Goal: Task Accomplishment & Management: Manage account settings

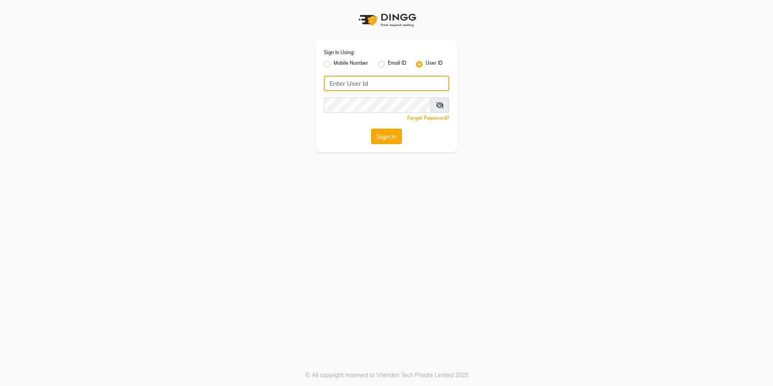
type input "[GEOGRAPHIC_DATA]"
click at [394, 142] on button "Sign In" at bounding box center [386, 136] width 31 height 15
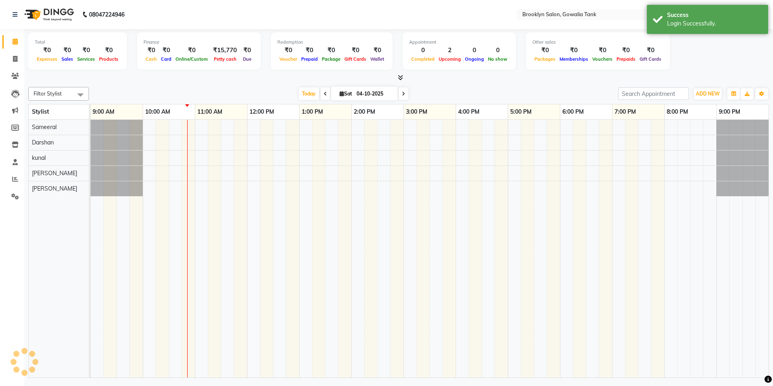
select select "en"
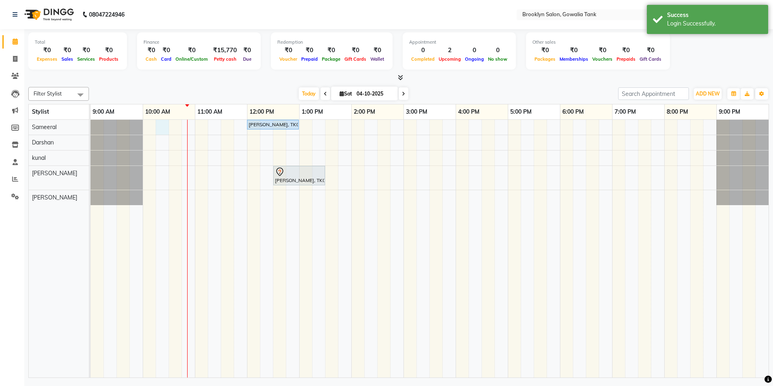
click at [160, 120] on div "[PERSON_NAME], TK01, 12:00 PM-01:00 PM, Color - Root Touch Up - Stylist [PERSON…" at bounding box center [430, 248] width 678 height 257
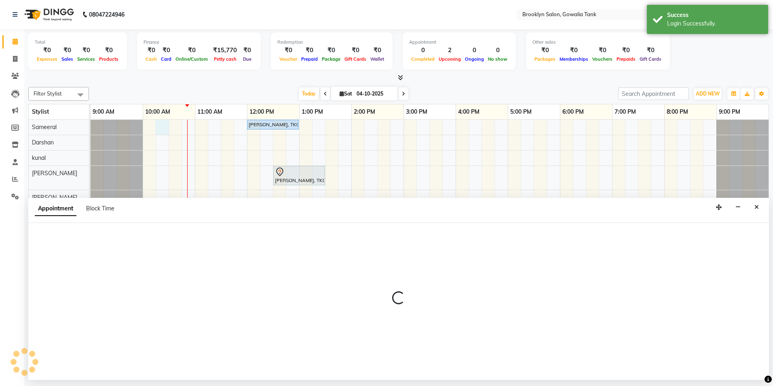
select select "3855"
select select "615"
select select "tentative"
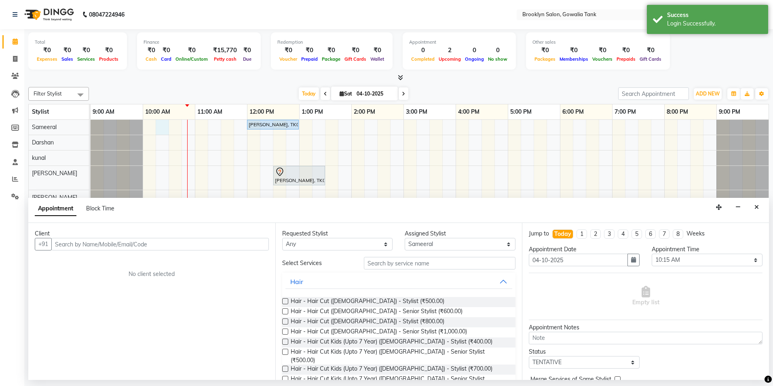
click at [88, 244] on input "text" at bounding box center [159, 244] width 217 height 13
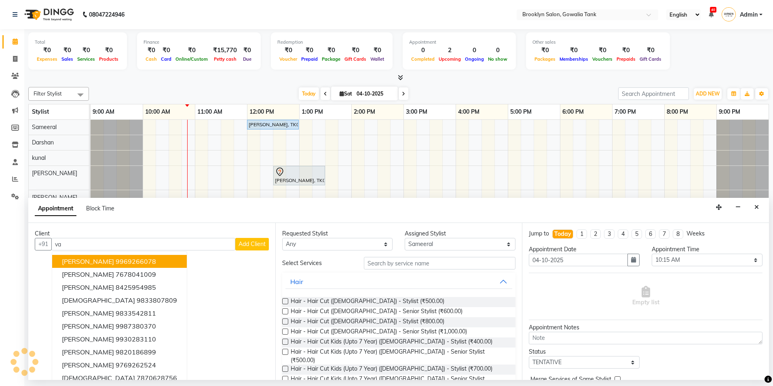
type input "v"
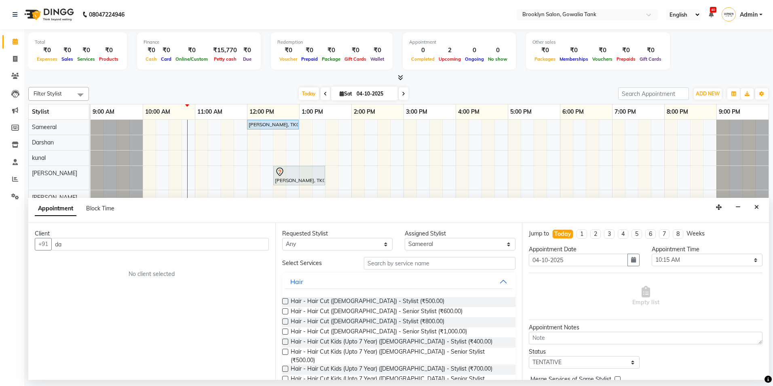
type input "d"
click at [65, 260] on span "[PERSON_NAME]" at bounding box center [88, 261] width 52 height 8
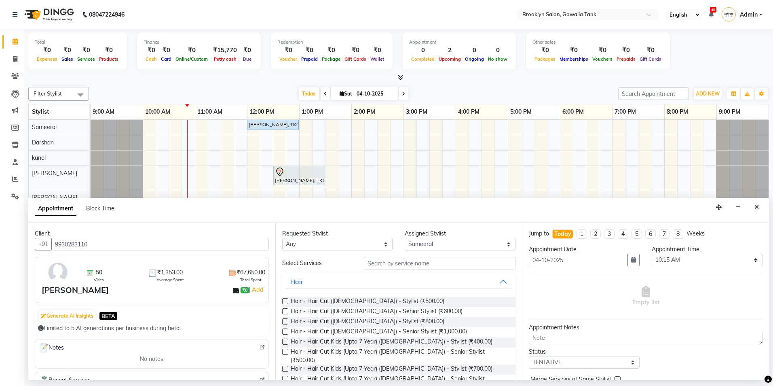
type input "9930283110"
click at [414, 261] on input "text" at bounding box center [440, 263] width 152 height 13
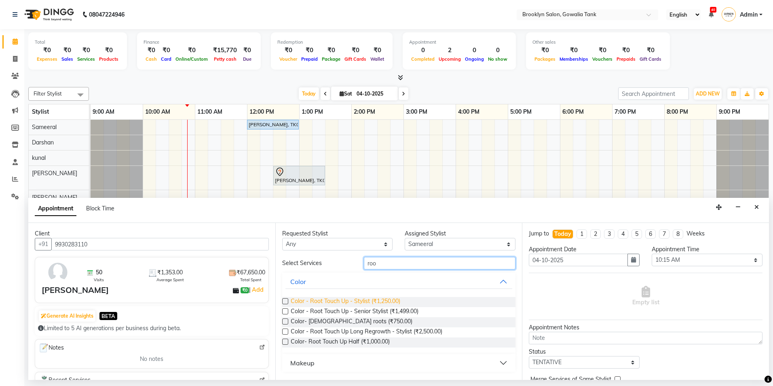
type input "roo"
click at [362, 297] on span "Color - Root Touch Up - Stylist (₹1,250.00)" at bounding box center [346, 302] width 110 height 10
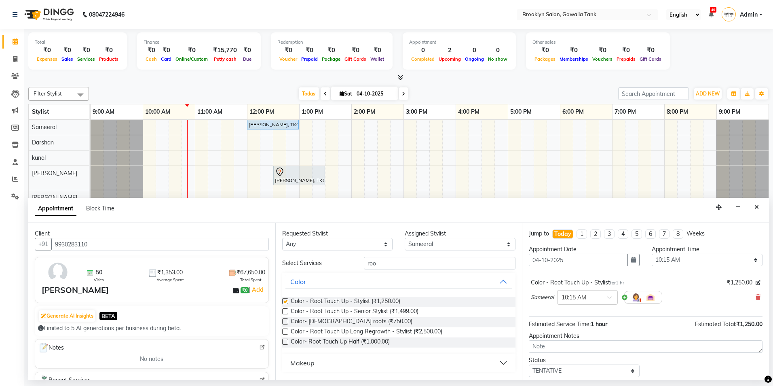
checkbox input "false"
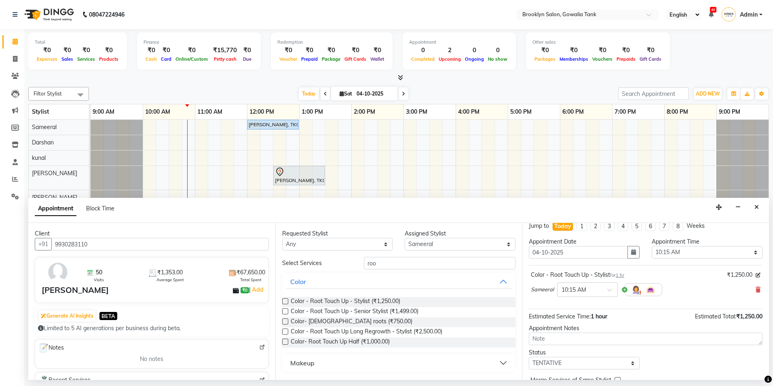
scroll to position [48, 0]
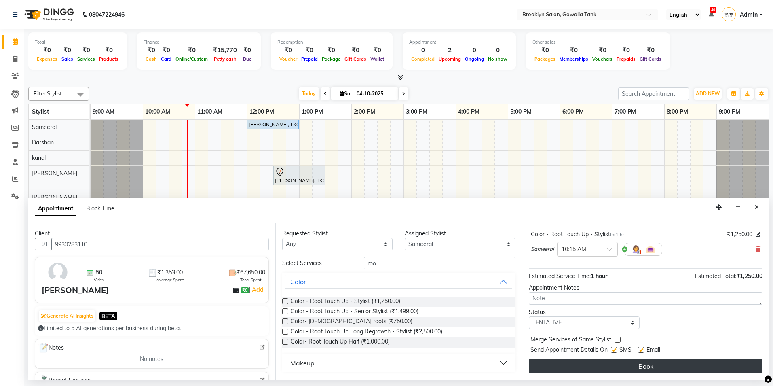
click at [641, 362] on button "Book" at bounding box center [646, 365] width 234 height 15
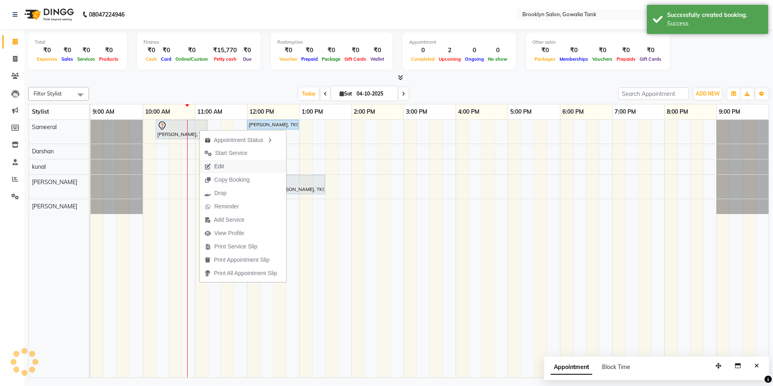
click at [219, 167] on span "Edit" at bounding box center [219, 166] width 10 height 8
select select "tentative"
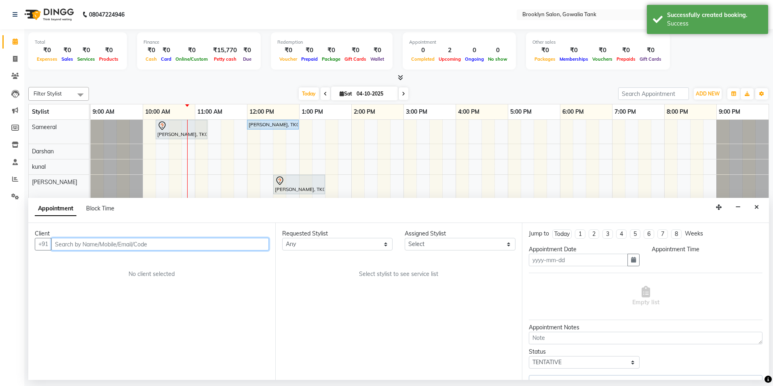
type input "04-10-2025"
select select "3855"
select select "615"
select select "562"
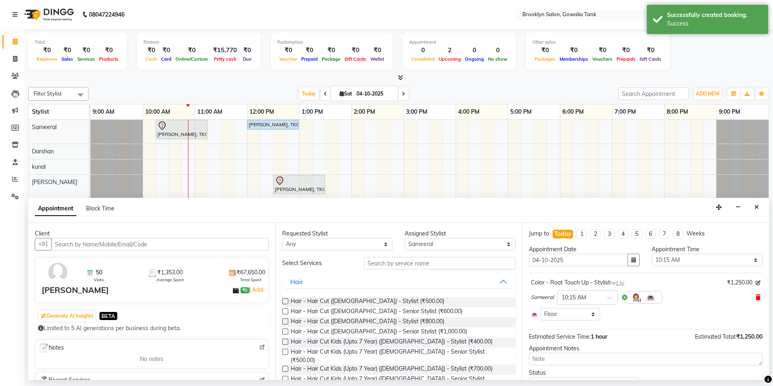
drag, startPoint x: 753, startPoint y: 295, endPoint x: 731, endPoint y: 293, distance: 22.3
click at [755, 295] on icon at bounding box center [757, 297] width 5 height 6
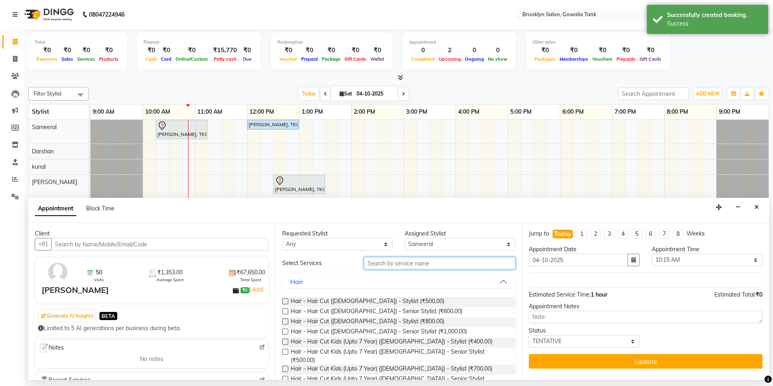
click at [419, 263] on input "text" at bounding box center [440, 263] width 152 height 13
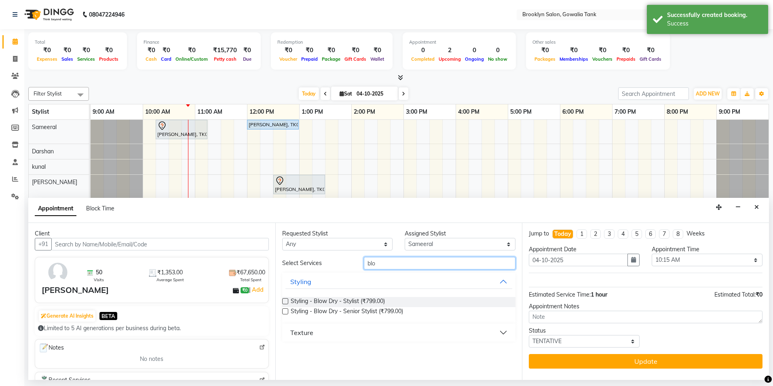
type input "blo"
click at [361, 296] on div "Styling - Blow Dry - Stylist (₹799.00) Styling - Blow Dry - Senior Stylist (₹79…" at bounding box center [399, 306] width 234 height 33
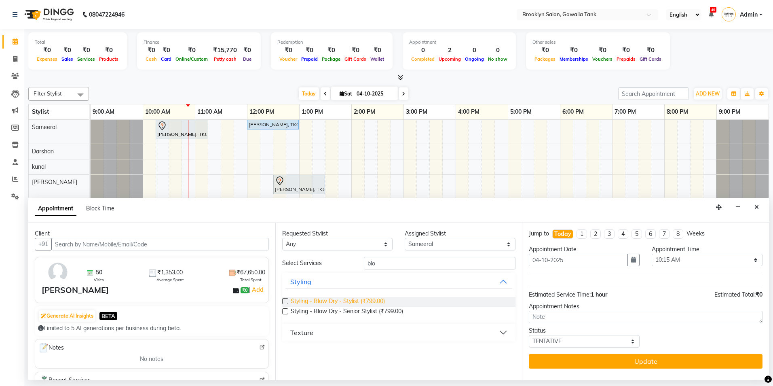
click at [361, 297] on span "Styling - Blow Dry - Stylist (₹799.00)" at bounding box center [338, 302] width 94 height 10
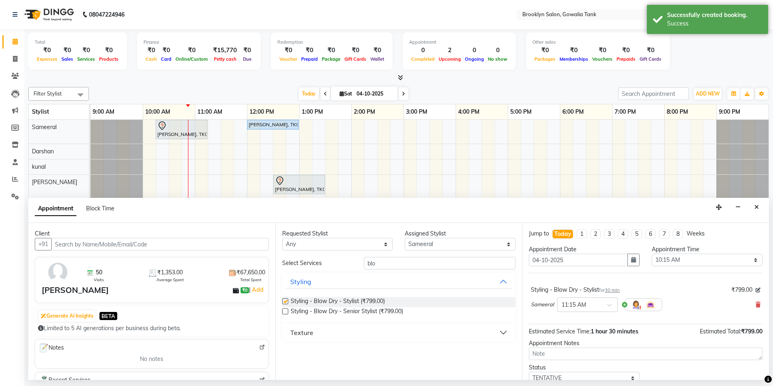
checkbox input "false"
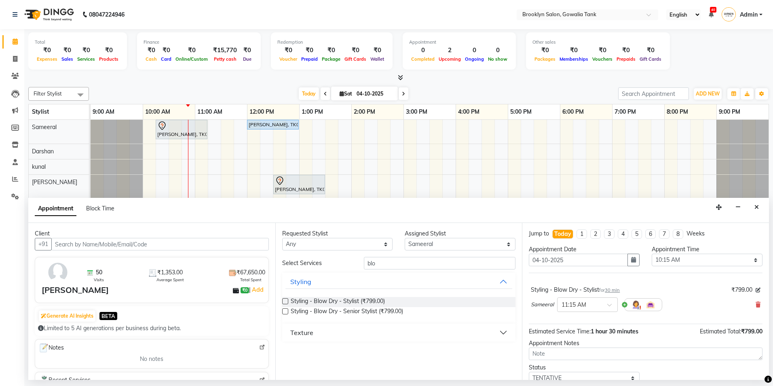
scroll to position [32, 0]
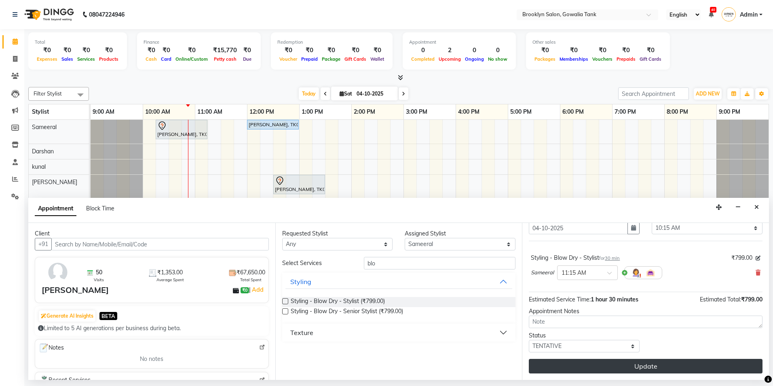
click at [644, 367] on button "Update" at bounding box center [646, 365] width 234 height 15
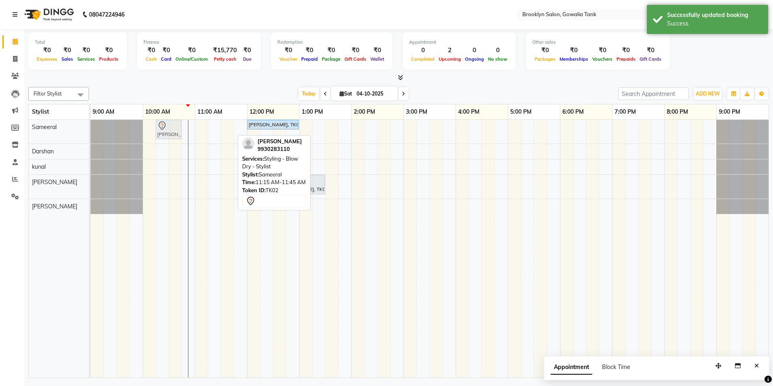
drag, startPoint x: 225, startPoint y: 128, endPoint x: 173, endPoint y: 132, distance: 52.3
click at [91, 132] on div "[PERSON_NAME], TK02, 11:15 AM-11:45 AM, Styling - Blow Dry - Stylist [PERSON_NA…" at bounding box center [91, 132] width 0 height 24
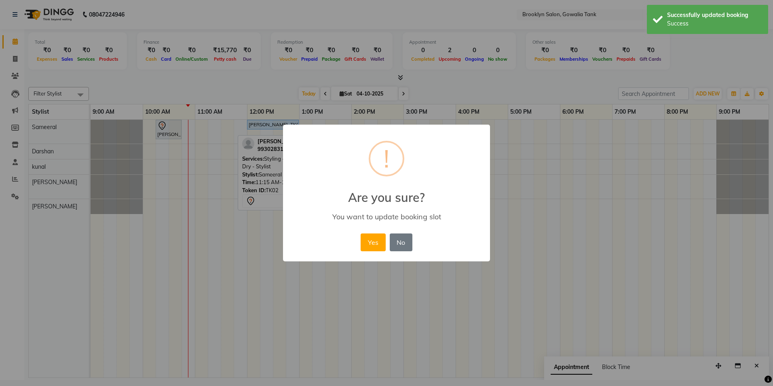
drag, startPoint x: 366, startPoint y: 242, endPoint x: 361, endPoint y: 223, distance: 19.2
click at [366, 242] on button "Yes" at bounding box center [372, 242] width 25 height 18
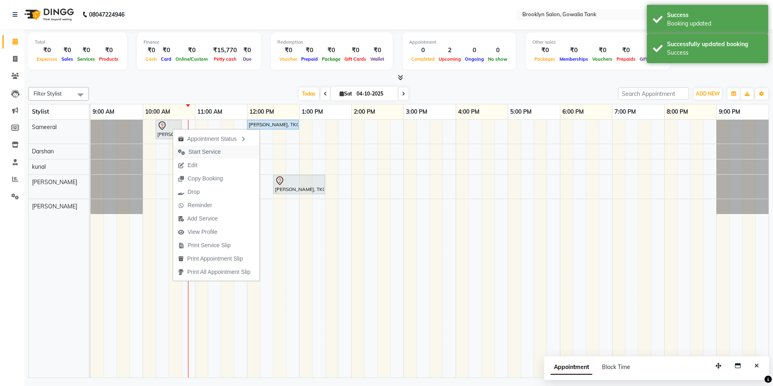
click at [189, 149] on span "Start Service" at bounding box center [204, 151] width 32 height 8
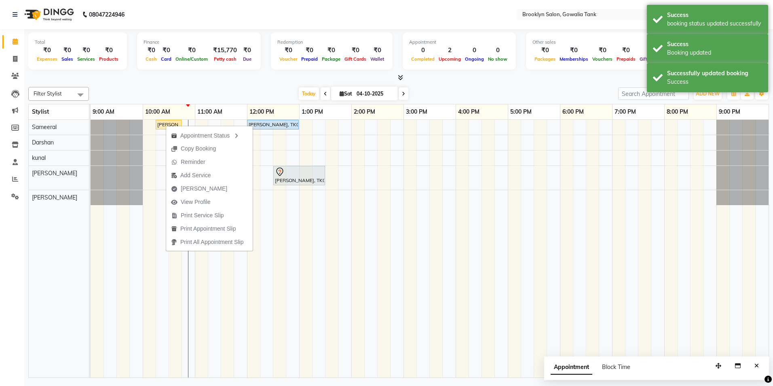
click at [199, 190] on span "[PERSON_NAME]" at bounding box center [204, 188] width 46 height 8
select select "service"
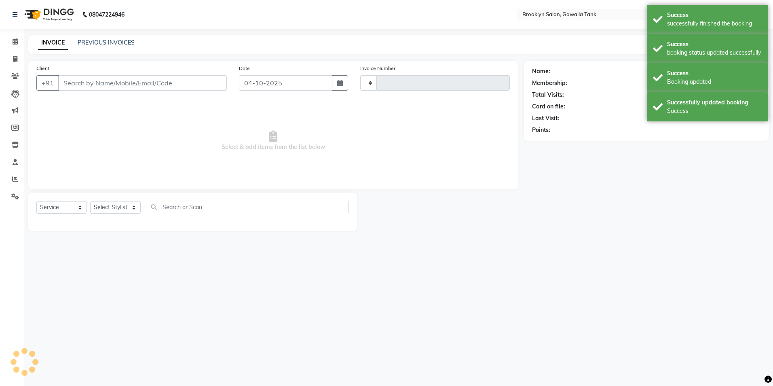
type input "0988"
select select "131"
type input "9930283110"
select select "3855"
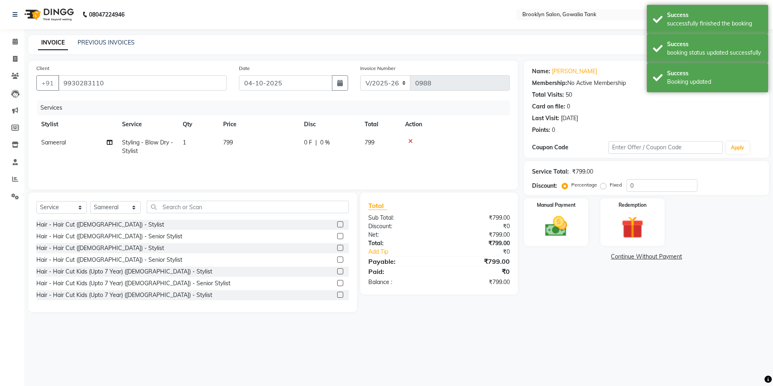
click at [238, 139] on td "799" at bounding box center [258, 146] width 81 height 27
select select "3855"
drag, startPoint x: 287, startPoint y: 141, endPoint x: 259, endPoint y: 146, distance: 28.8
click at [259, 146] on td "799" at bounding box center [296, 150] width 81 height 34
type input "800"
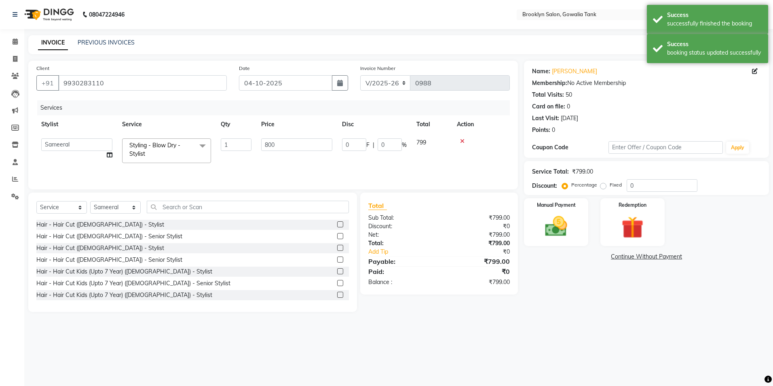
drag, startPoint x: 506, startPoint y: 346, endPoint x: 508, endPoint y: 340, distance: 6.4
click at [508, 346] on div "08047224946 Select Location × [GEOGRAPHIC_DATA] Salon, Gowalia Tank English ENG…" at bounding box center [386, 193] width 773 height 386
click at [575, 219] on div "Manual Payment" at bounding box center [556, 222] width 67 height 50
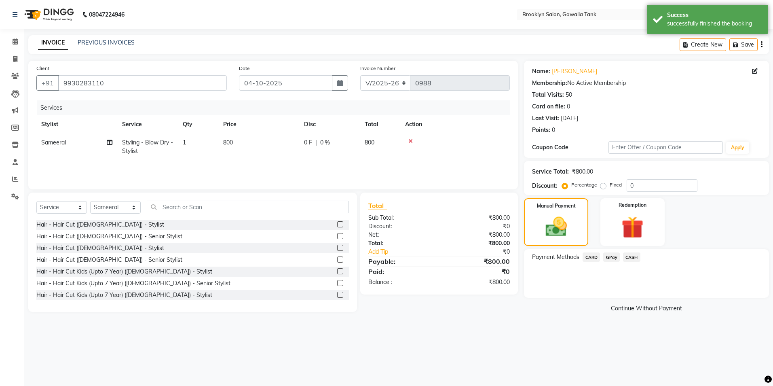
click at [630, 257] on span "CASH" at bounding box center [631, 256] width 17 height 9
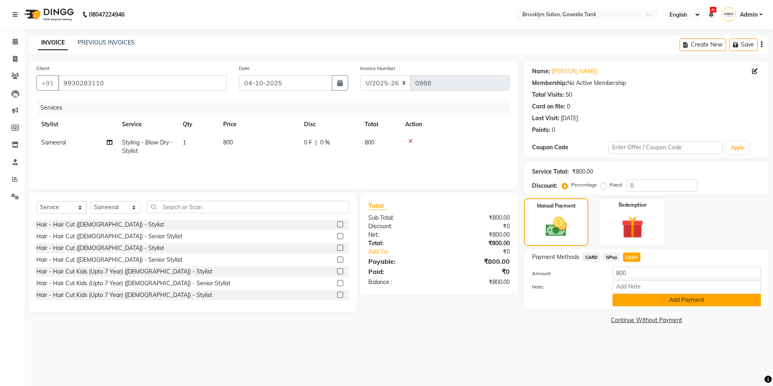
click at [670, 301] on button "Add Payment" at bounding box center [686, 299] width 148 height 13
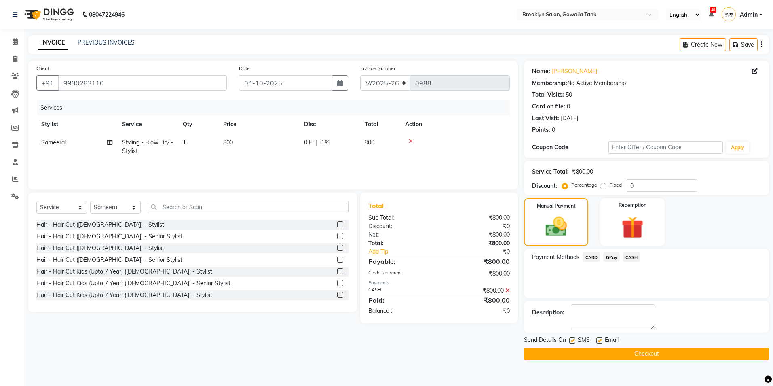
click at [649, 357] on button "Checkout" at bounding box center [646, 353] width 245 height 13
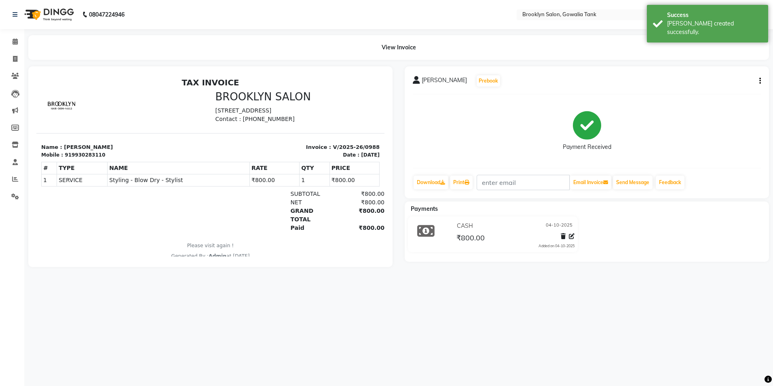
click at [9, 51] on li "Invoice" at bounding box center [12, 59] width 24 height 17
click at [21, 46] on span at bounding box center [15, 41] width 14 height 9
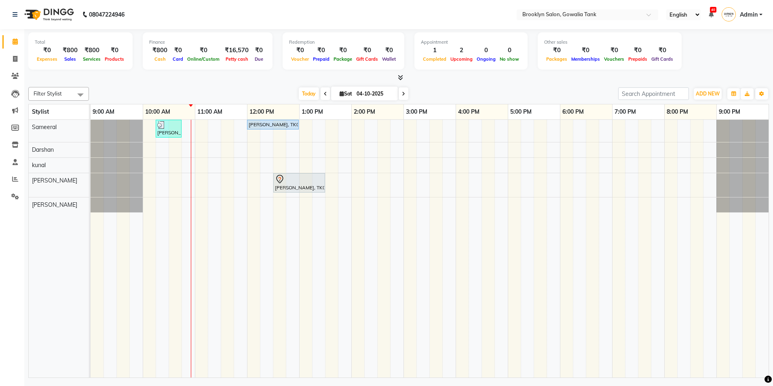
click at [404, 95] on span at bounding box center [403, 93] width 10 height 13
type input "05-10-2025"
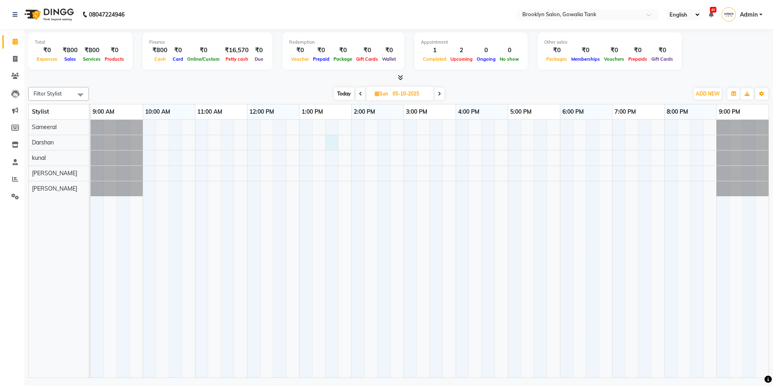
click at [327, 145] on div at bounding box center [430, 248] width 678 height 257
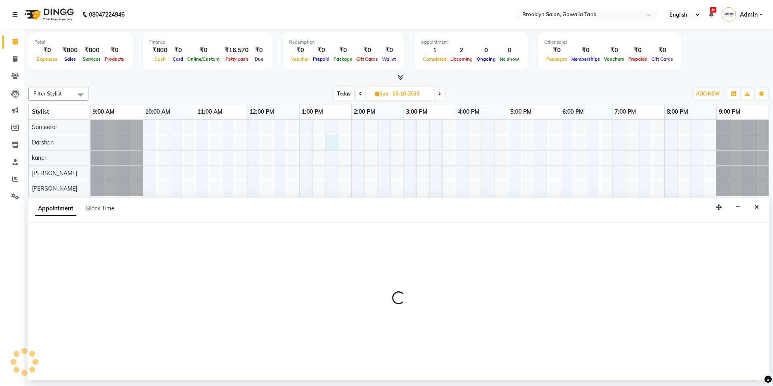
select select "3856"
select select "tentative"
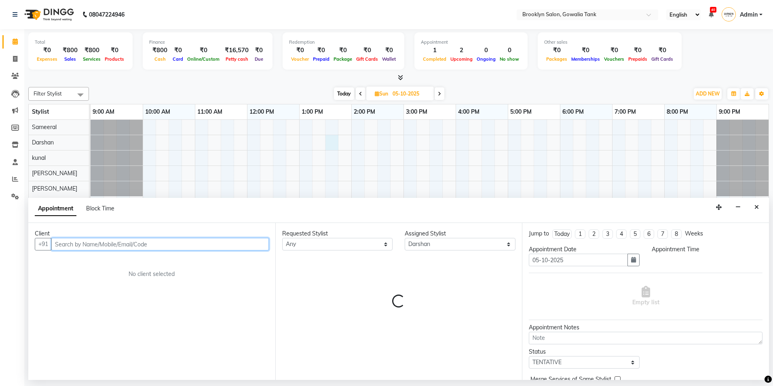
select select "810"
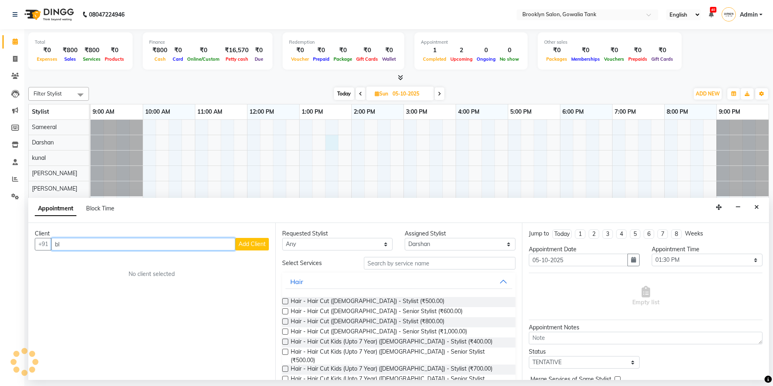
type input "b"
click at [74, 265] on span "[PERSON_NAME]" at bounding box center [88, 261] width 52 height 8
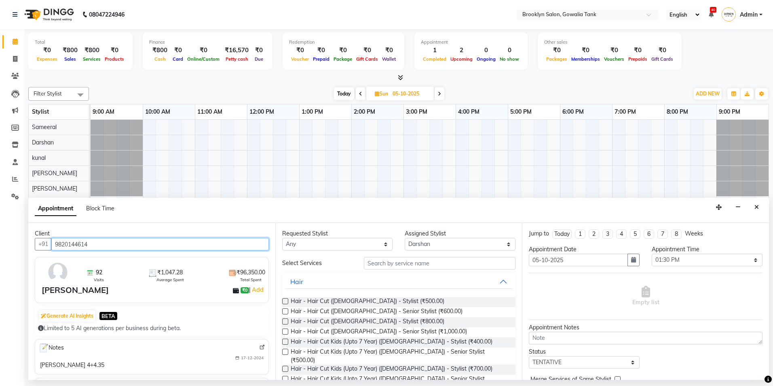
type input "9820144614"
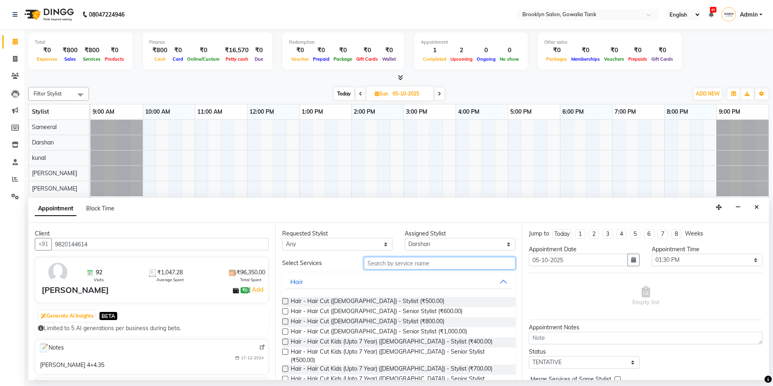
click at [435, 265] on input "text" at bounding box center [440, 263] width 152 height 13
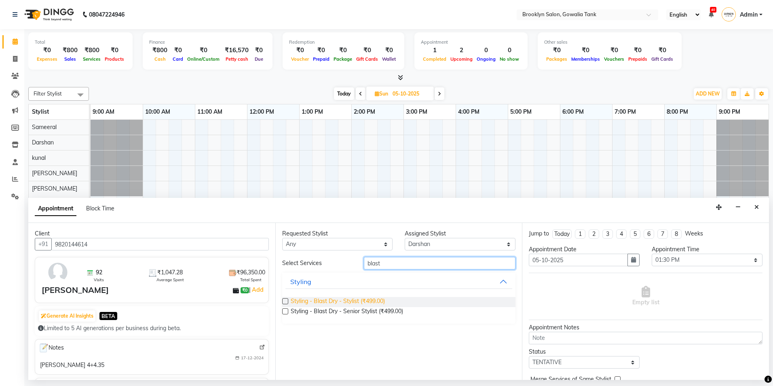
type input "blast"
click at [366, 297] on span "Styling - Blast Dry - Stylist (₹499.00)" at bounding box center [338, 302] width 94 height 10
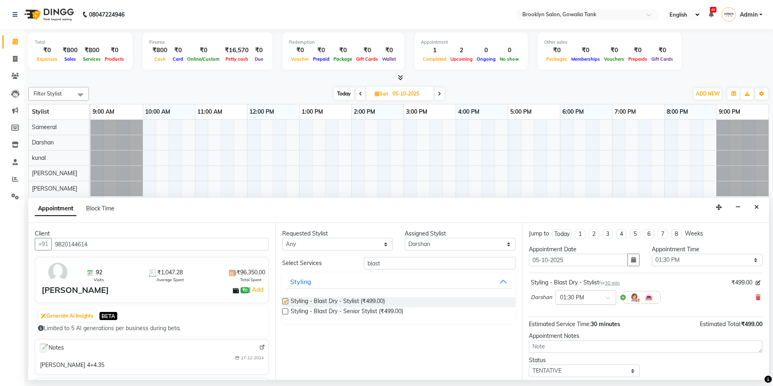
checkbox input "false"
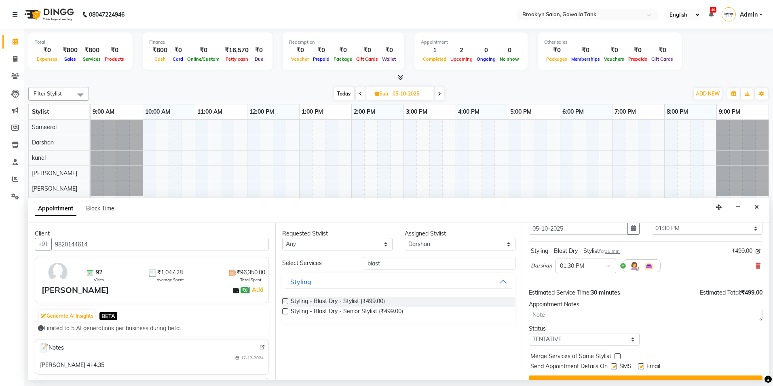
scroll to position [48, 0]
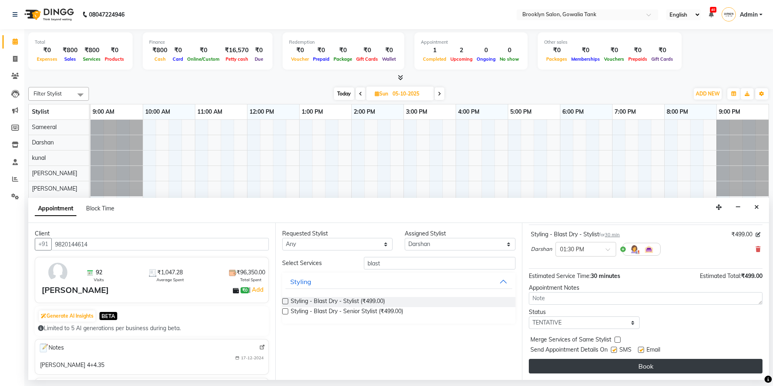
click at [646, 369] on button "Book" at bounding box center [646, 365] width 234 height 15
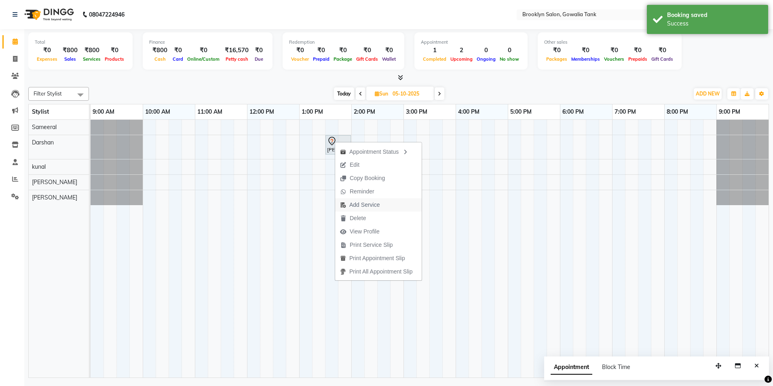
click at [358, 201] on span "Add Service" at bounding box center [364, 204] width 30 height 8
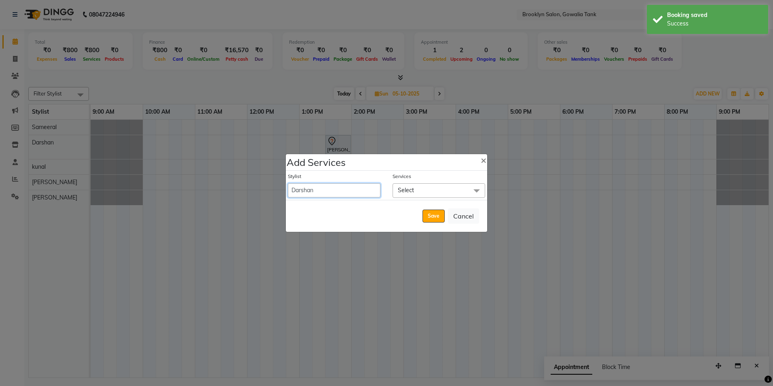
click at [343, 193] on select "[PERSON_NAME] [PERSON_NAME] Sameeral" at bounding box center [334, 190] width 93 height 14
select select "24048"
click at [288, 183] on select "[PERSON_NAME] [PERSON_NAME] Sameeral" at bounding box center [334, 190] width 93 height 14
select select "840"
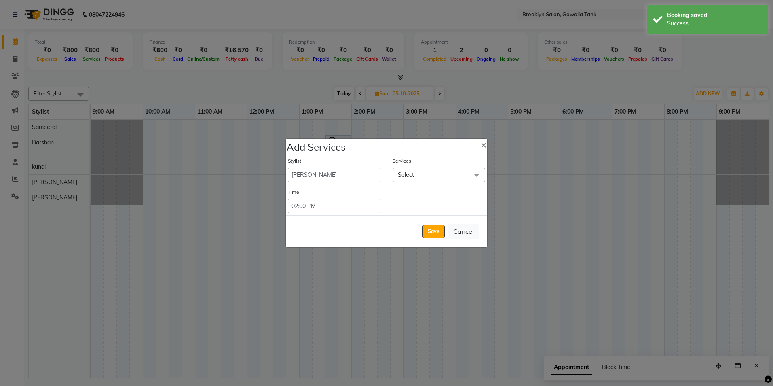
click at [439, 175] on span "Select" at bounding box center [438, 175] width 93 height 14
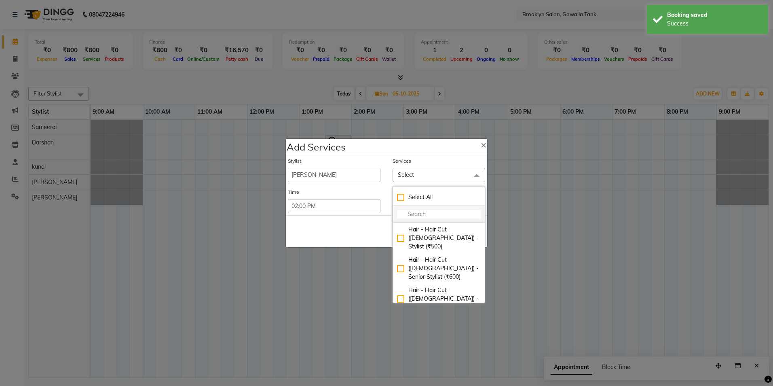
click at [429, 215] on input "multiselect-search" at bounding box center [439, 214] width 84 height 8
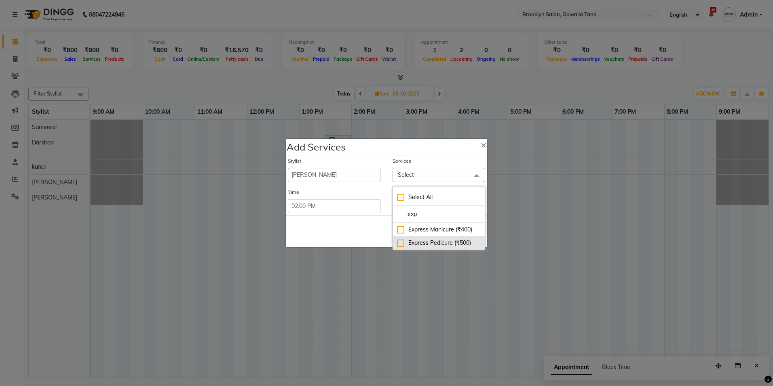
type input "exp"
drag, startPoint x: 435, startPoint y: 240, endPoint x: 386, endPoint y: 233, distance: 50.2
click at [435, 240] on div "Express Pedicure (₹500)" at bounding box center [439, 242] width 84 height 8
checkbox input "true"
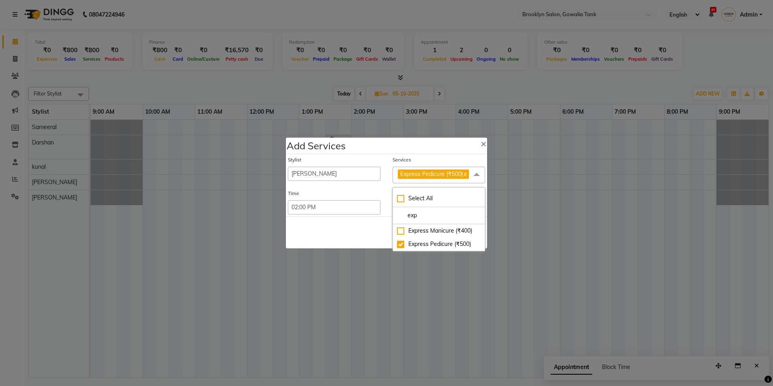
click at [385, 233] on div "Save Cancel" at bounding box center [386, 232] width 201 height 32
click at [423, 232] on button "Save" at bounding box center [433, 232] width 22 height 13
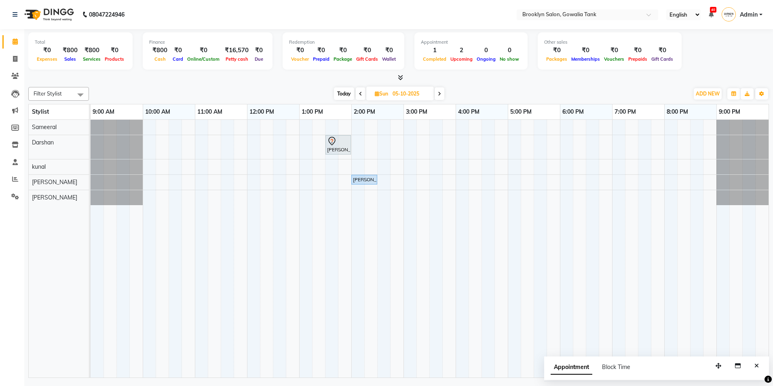
click at [335, 94] on span "Today" at bounding box center [344, 93] width 20 height 13
type input "04-10-2025"
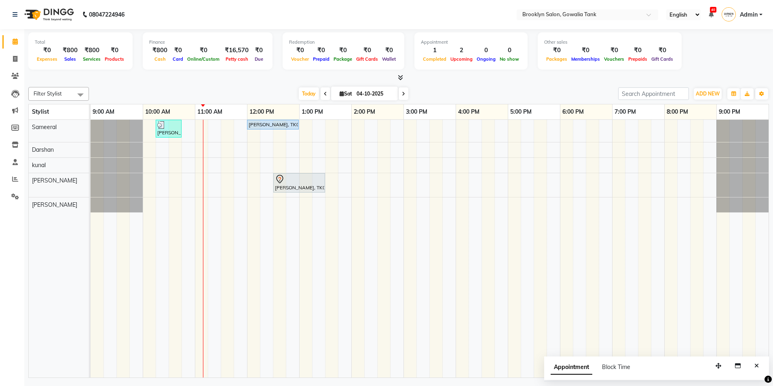
click at [467, 129] on div "[PERSON_NAME], TK02, 10:15 AM-10:45 AM, Styling - Blow Dry - Stylist [PERSON_NA…" at bounding box center [430, 248] width 678 height 257
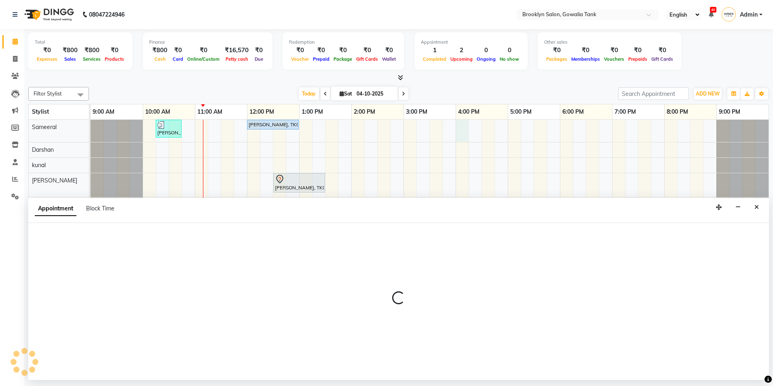
select select "3855"
select select "tentative"
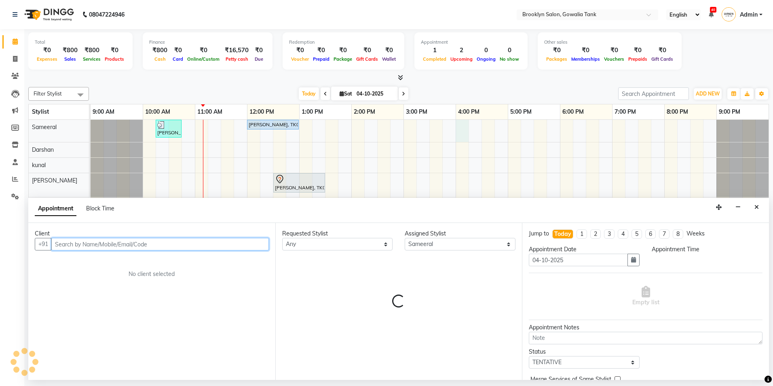
select select "960"
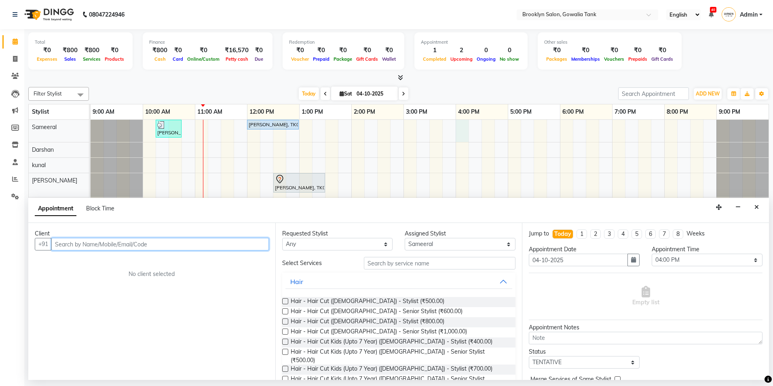
click at [126, 247] on input "text" at bounding box center [159, 244] width 217 height 13
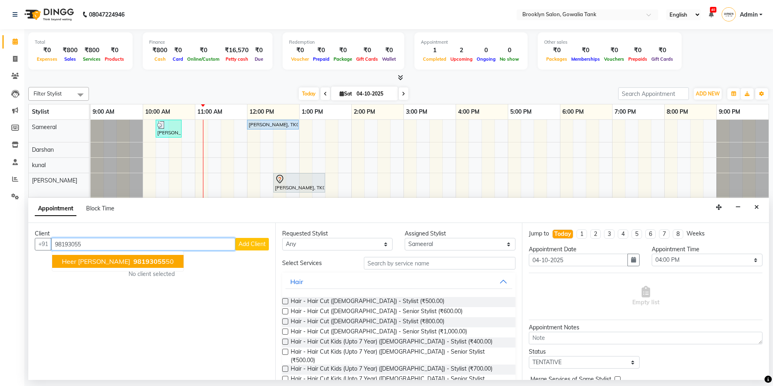
click at [124, 255] on button "heer [PERSON_NAME] 98193055 50" at bounding box center [117, 261] width 131 height 13
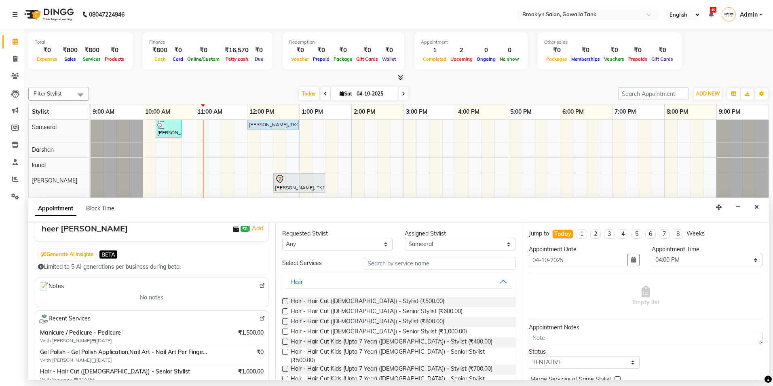
scroll to position [0, 0]
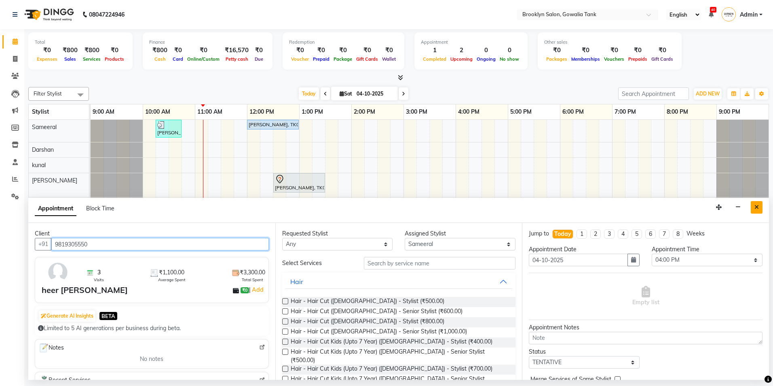
type input "9819305550"
click at [758, 204] on icon "Close" at bounding box center [756, 207] width 4 height 6
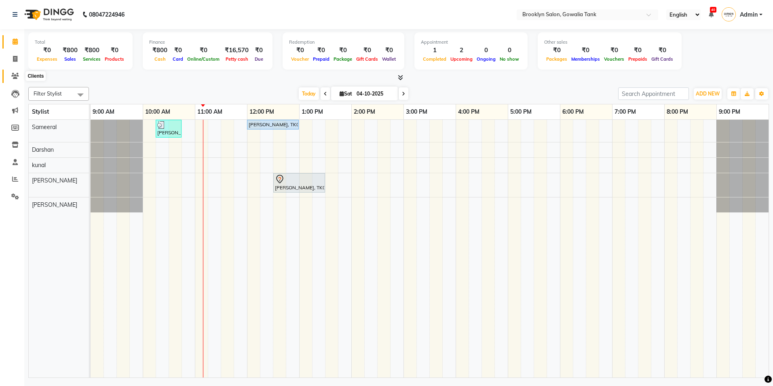
click at [14, 79] on span at bounding box center [15, 76] width 14 height 9
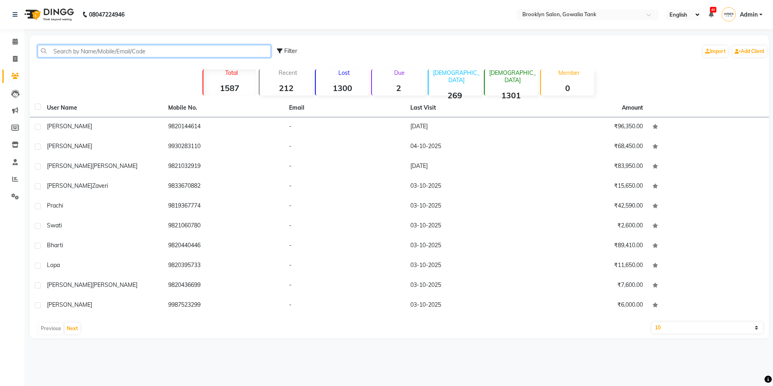
click at [57, 55] on input "text" at bounding box center [154, 51] width 233 height 13
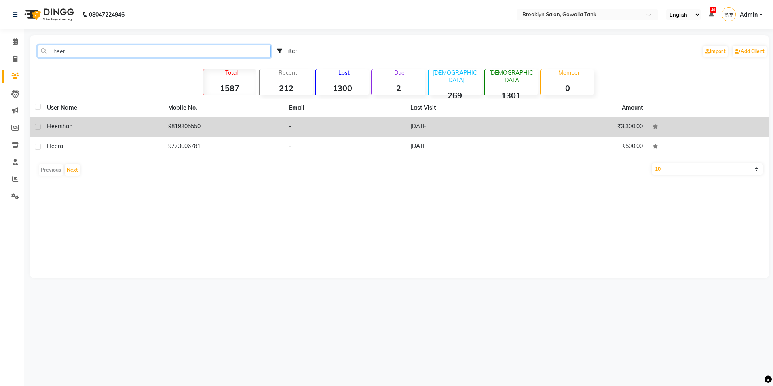
type input "heer"
click at [153, 126] on div "heer [PERSON_NAME]" at bounding box center [103, 126] width 112 height 8
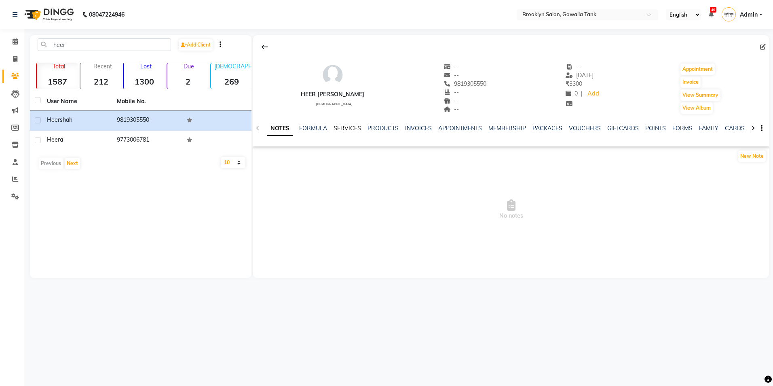
click at [351, 128] on link "SERVICES" at bounding box center [346, 127] width 27 height 7
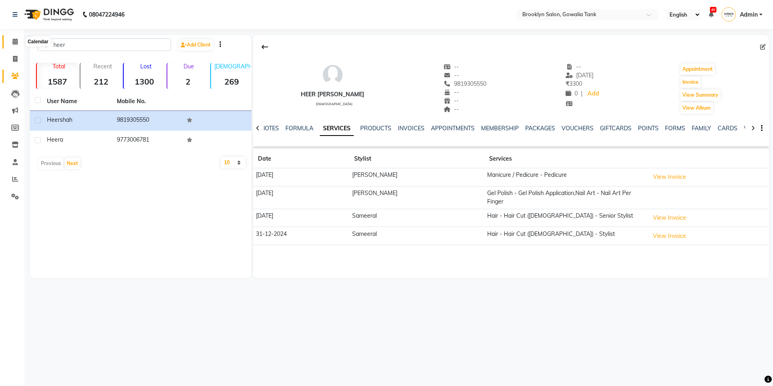
click at [13, 39] on icon at bounding box center [15, 41] width 5 height 6
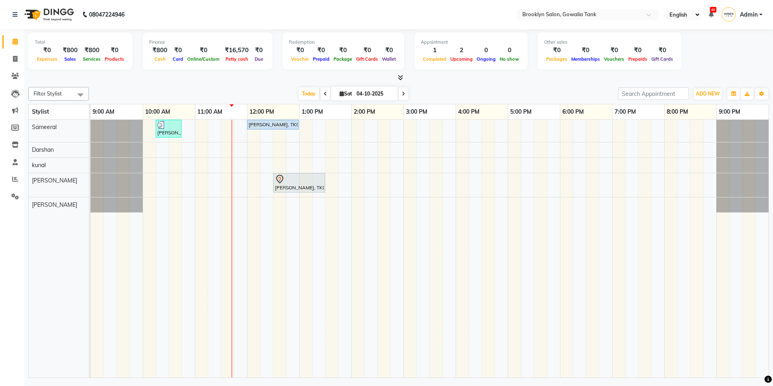
click at [484, 184] on div "[PERSON_NAME], TK02, 10:15 AM-10:45 AM, Styling - Blow Dry - Stylist [PERSON_NA…" at bounding box center [430, 248] width 678 height 257
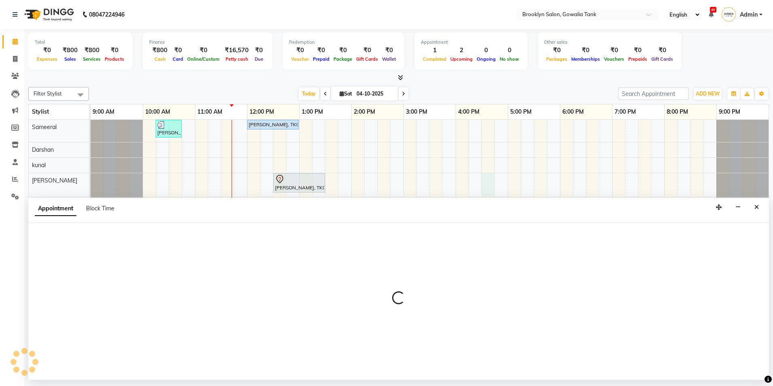
select select "24048"
select select "tentative"
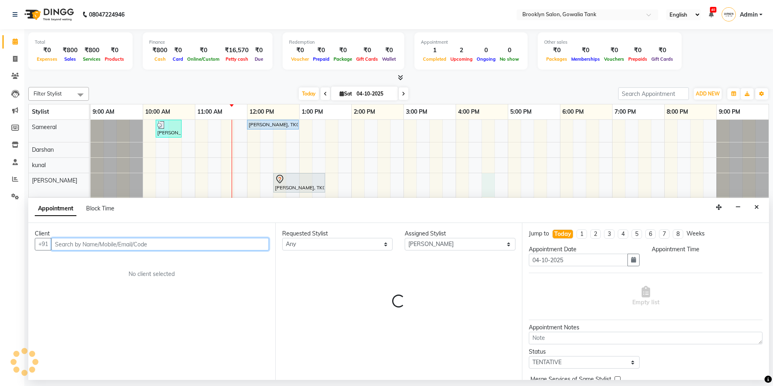
select select "990"
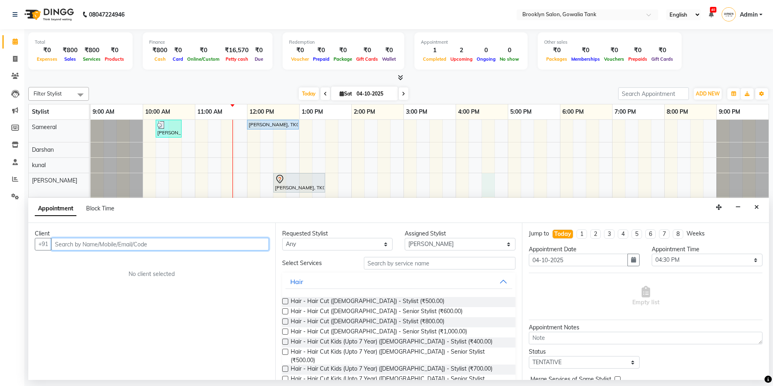
click at [206, 244] on input "text" at bounding box center [159, 244] width 217 height 13
click at [114, 257] on ngb-highlight "9820395733" at bounding box center [99, 261] width 40 height 8
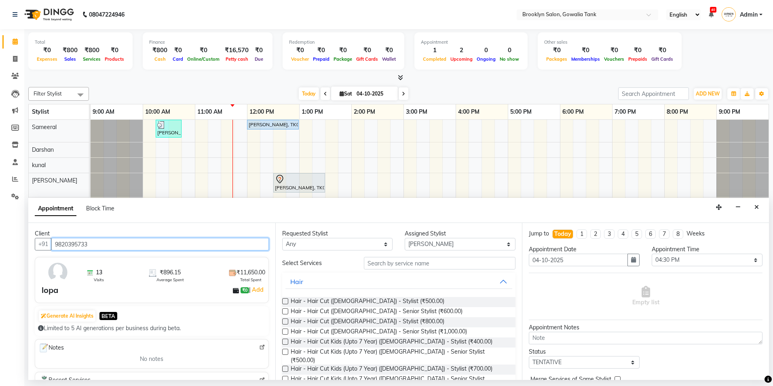
type input "9820395733"
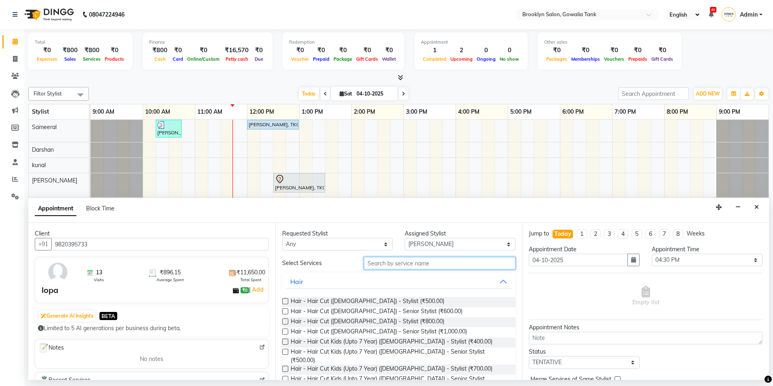
click at [440, 263] on input "text" at bounding box center [440, 263] width 152 height 13
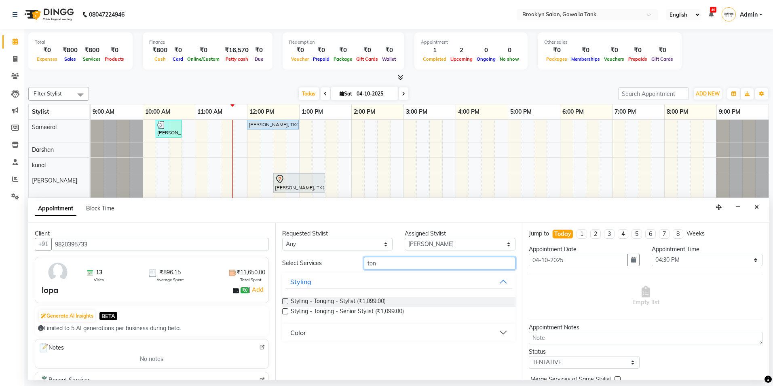
type input "ton"
click at [285, 301] on label at bounding box center [285, 301] width 6 height 6
click at [285, 301] on input "checkbox" at bounding box center [284, 301] width 5 height 5
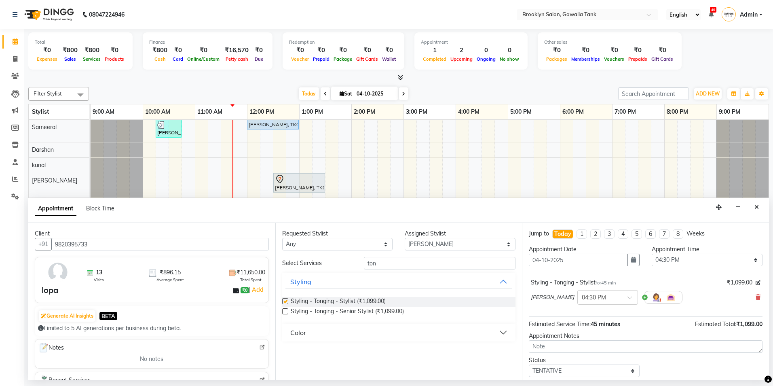
checkbox input "false"
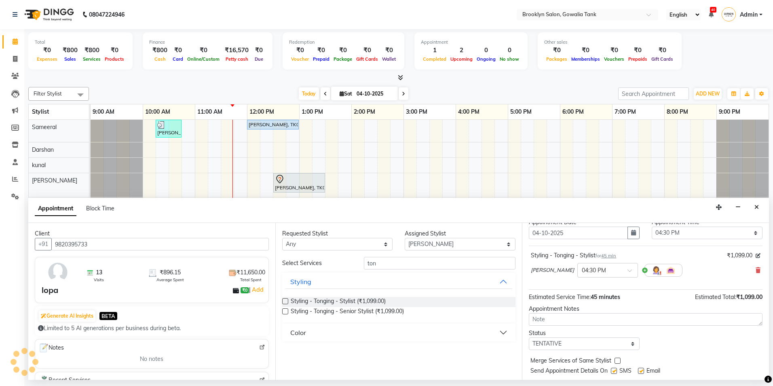
scroll to position [48, 0]
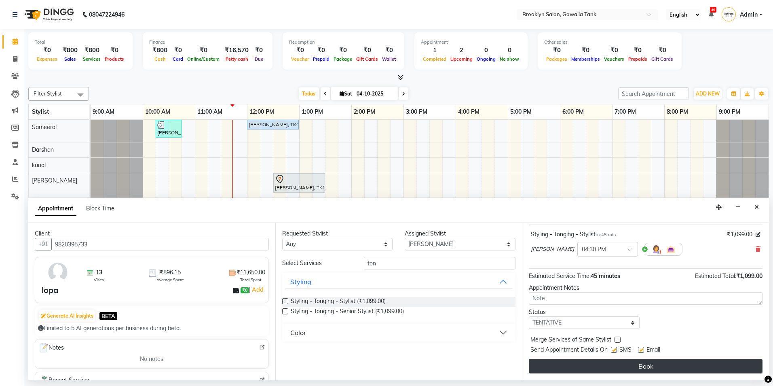
click at [570, 369] on button "Book" at bounding box center [646, 365] width 234 height 15
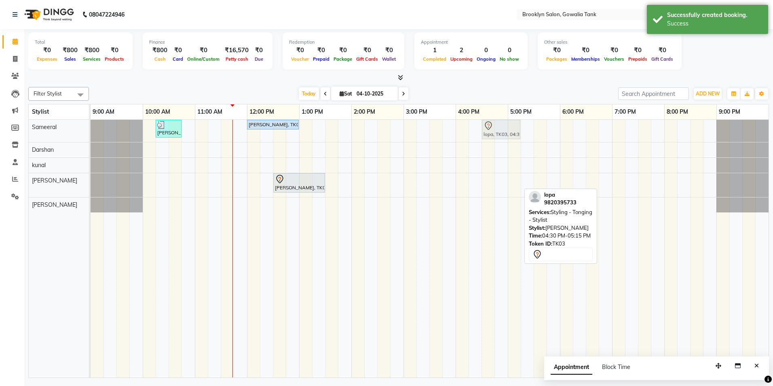
drag, startPoint x: 501, startPoint y: 184, endPoint x: 498, endPoint y: 141, distance: 43.4
click at [498, 141] on div "[PERSON_NAME], TK02, 10:15 AM-10:45 AM, Styling - Blow Dry - Stylist [PERSON_NA…" at bounding box center [430, 248] width 678 height 257
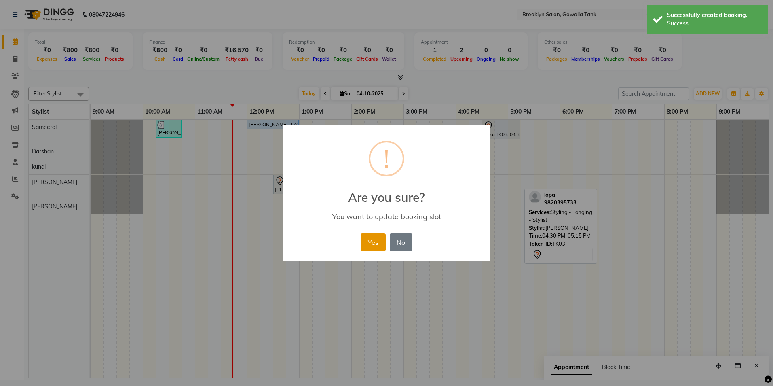
click at [369, 245] on button "Yes" at bounding box center [372, 242] width 25 height 18
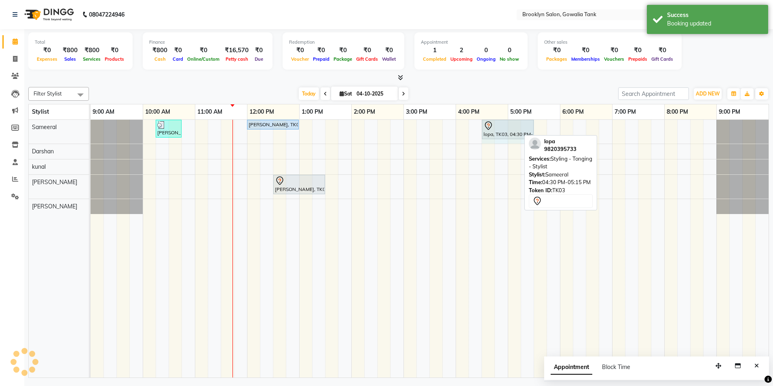
drag, startPoint x: 518, startPoint y: 126, endPoint x: 525, endPoint y: 126, distance: 6.5
click at [91, 126] on div "[PERSON_NAME], TK02, 10:15 AM-10:45 AM, Styling - Blow Dry - Stylist [PERSON_NA…" at bounding box center [91, 132] width 0 height 24
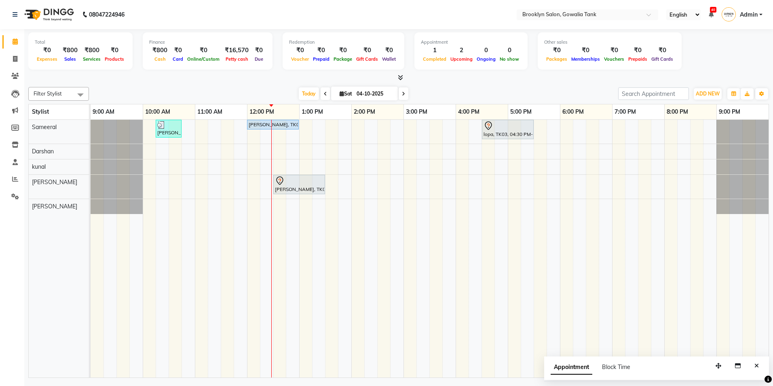
click at [213, 133] on div "[PERSON_NAME], TK02, 10:15 AM-10:45 AM, Styling - Blow Dry - Stylist [PERSON_NA…" at bounding box center [430, 248] width 678 height 257
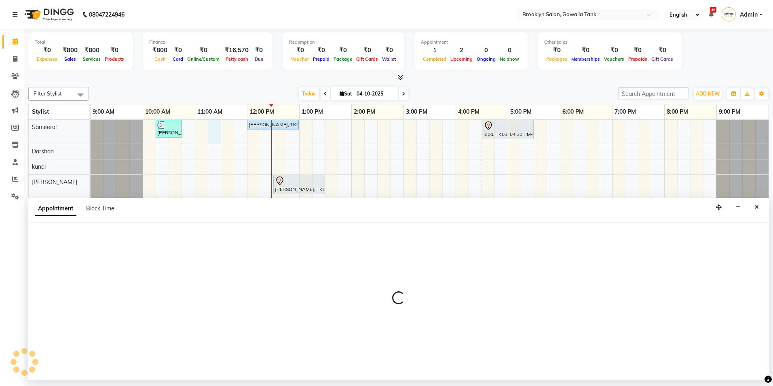
select select "3855"
select select "675"
select select "tentative"
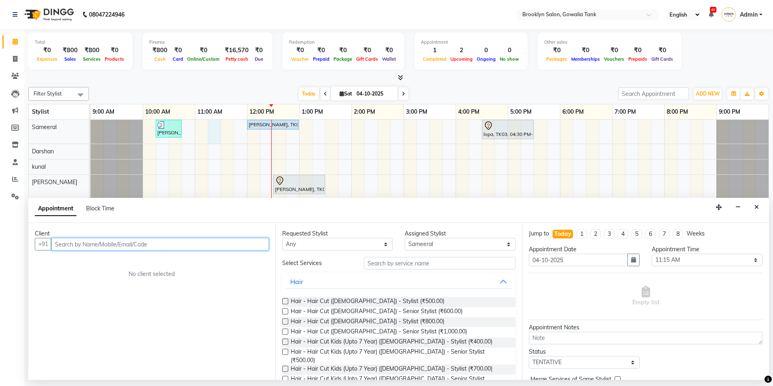
click at [150, 241] on input "text" at bounding box center [159, 244] width 217 height 13
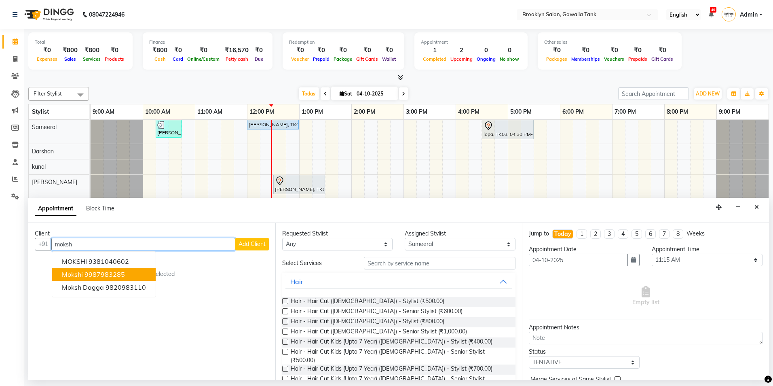
click at [104, 276] on ngb-highlight "9987983285" at bounding box center [104, 274] width 40 height 8
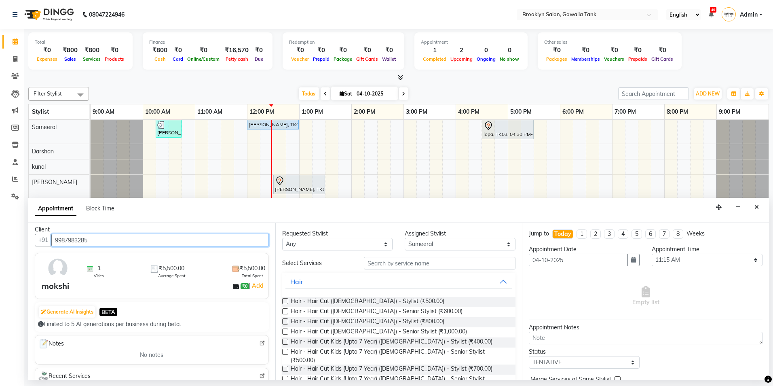
scroll to position [0, 0]
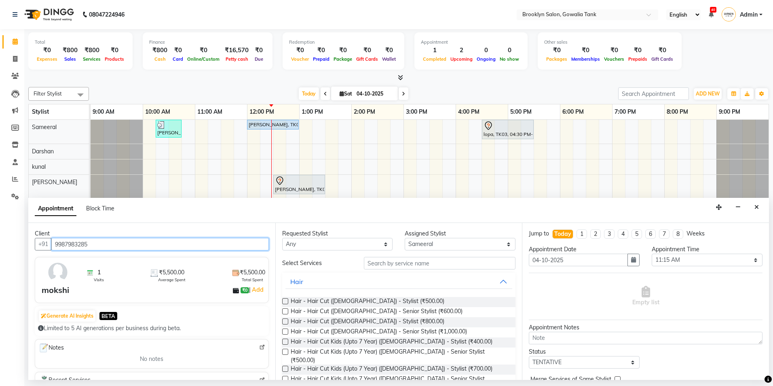
drag, startPoint x: 120, startPoint y: 247, endPoint x: 27, endPoint y: 246, distance: 92.9
click at [27, 246] on div "Total ₹0 Expenses ₹800 Sales ₹800 Services ₹0 Products Finance ₹800 Cash ₹0 Car…" at bounding box center [398, 204] width 748 height 350
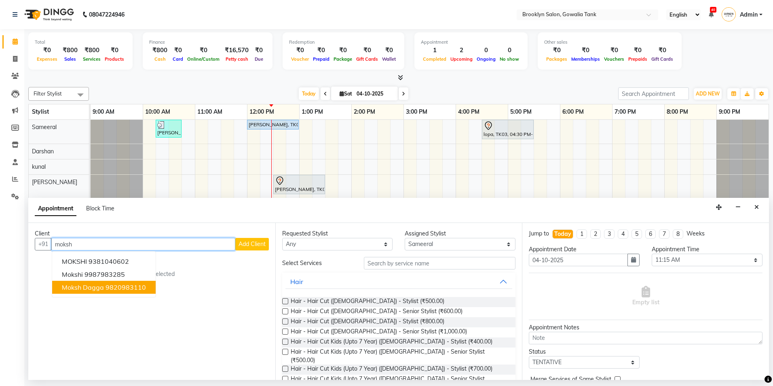
click at [96, 286] on span "Moksh Dagga" at bounding box center [83, 287] width 42 height 8
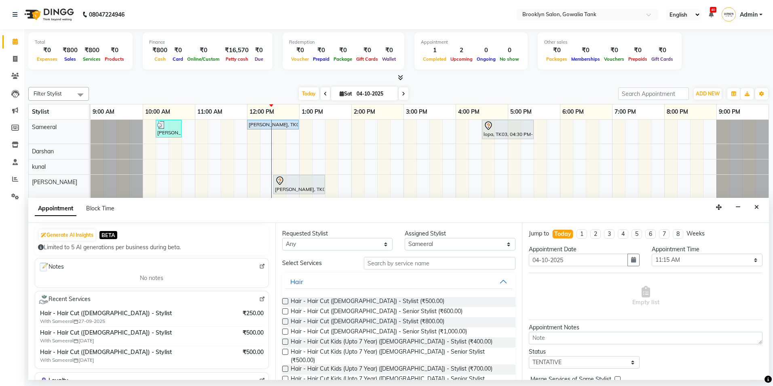
scroll to position [121, 0]
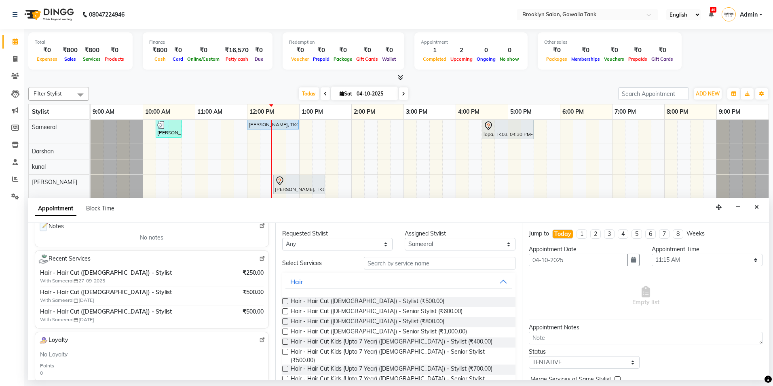
type input "9820983110"
click at [408, 261] on input "text" at bounding box center [440, 263] width 152 height 13
type input "ha"
click at [286, 299] on label at bounding box center [285, 301] width 6 height 6
click at [286, 299] on input "checkbox" at bounding box center [284, 301] width 5 height 5
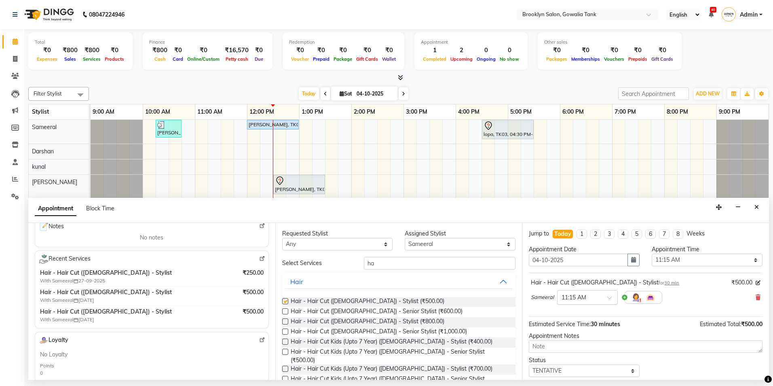
checkbox input "false"
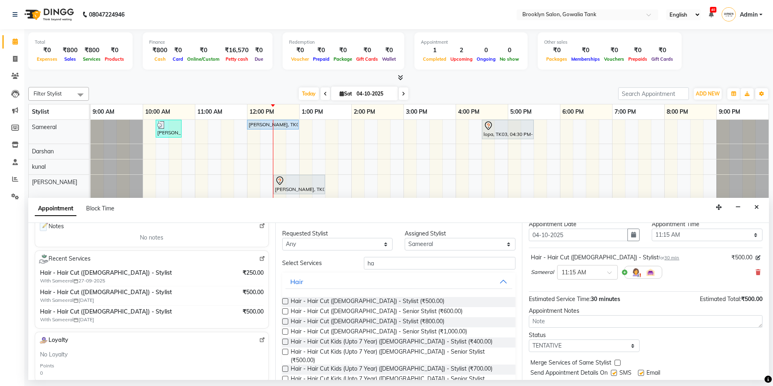
scroll to position [48, 0]
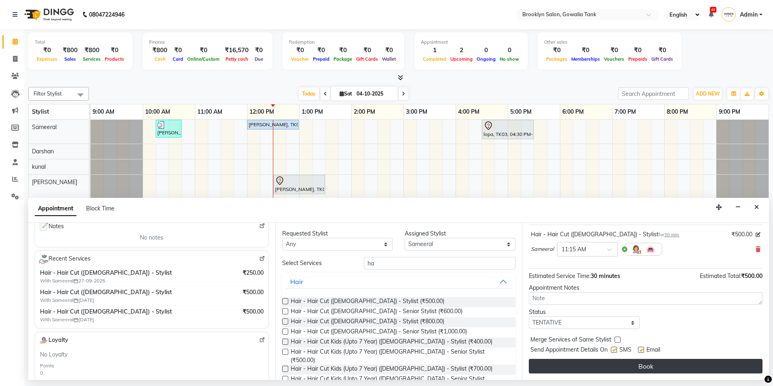
click at [606, 364] on button "Book" at bounding box center [646, 365] width 234 height 15
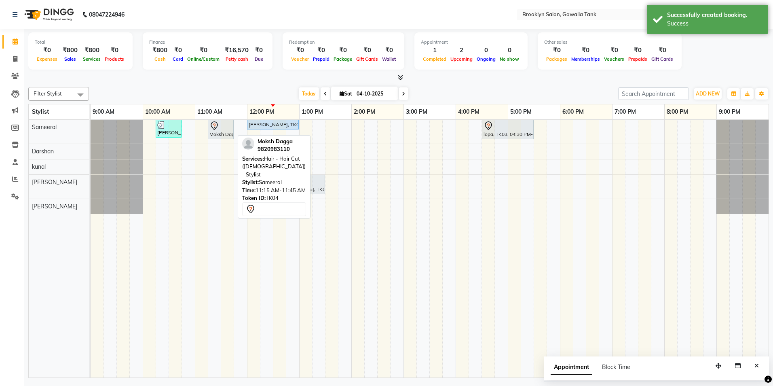
click at [223, 126] on div at bounding box center [220, 126] width 23 height 10
click at [228, 131] on div "Moksh Dagga, TK04, 11:15 AM-11:45 AM, Hair - Hair Cut ([DEMOGRAPHIC_DATA]) - St…" at bounding box center [221, 129] width 24 height 17
select select "7"
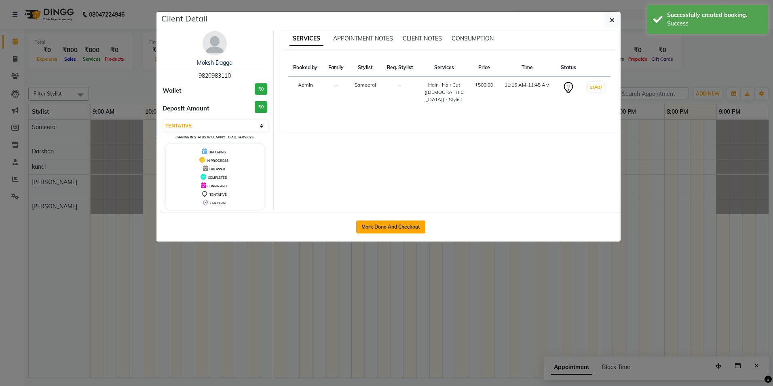
click at [412, 225] on button "Mark Done And Checkout" at bounding box center [390, 226] width 69 height 13
select select "service"
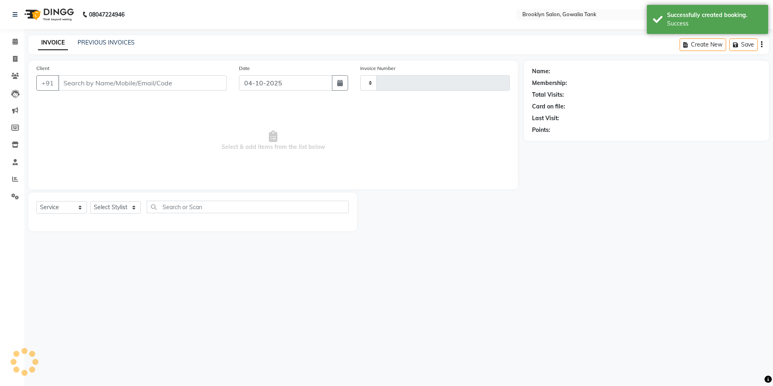
type input "0989"
select select "131"
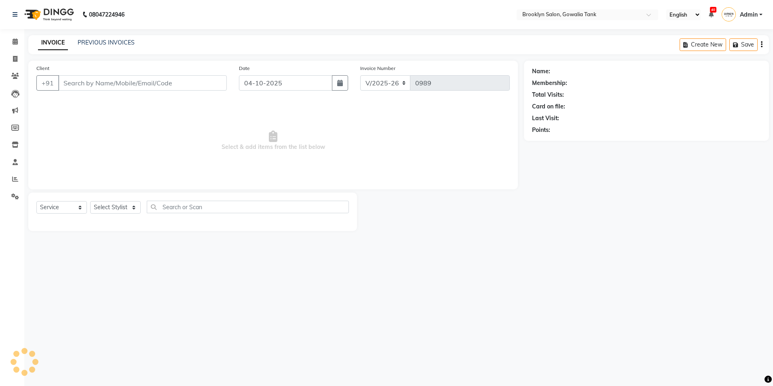
type input "9820983110"
select select "3855"
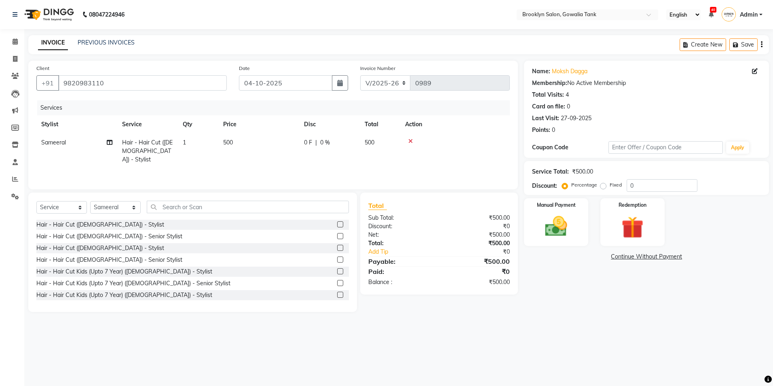
click at [240, 140] on td "500" at bounding box center [258, 150] width 81 height 35
select select "3855"
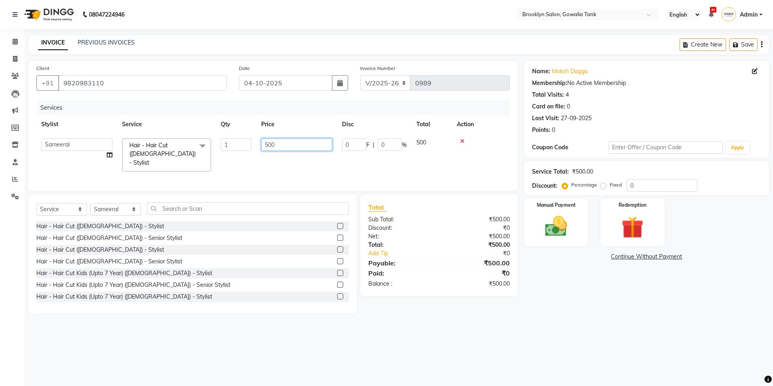
drag, startPoint x: 289, startPoint y: 146, endPoint x: 247, endPoint y: 146, distance: 42.0
click at [247, 146] on tr "[PERSON_NAME] Darshan kunal [PERSON_NAME] Sameeral Hair - Hair Cut ([DEMOGRAPHI…" at bounding box center [272, 154] width 473 height 43
type input "250"
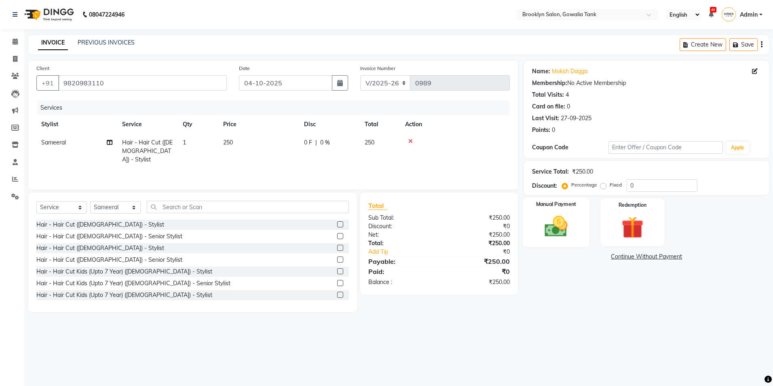
click at [534, 210] on div "Manual Payment" at bounding box center [556, 222] width 67 height 50
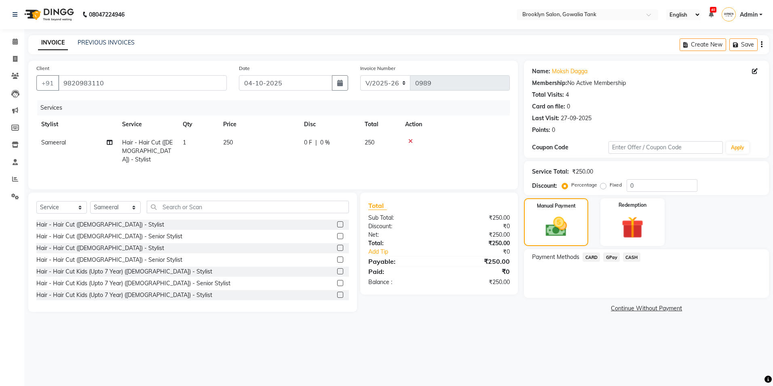
click at [632, 255] on span "CASH" at bounding box center [631, 256] width 17 height 9
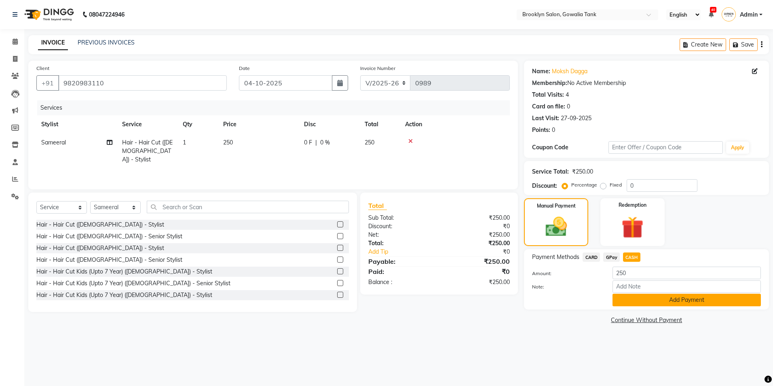
click at [640, 293] on button "Add Payment" at bounding box center [686, 299] width 148 height 13
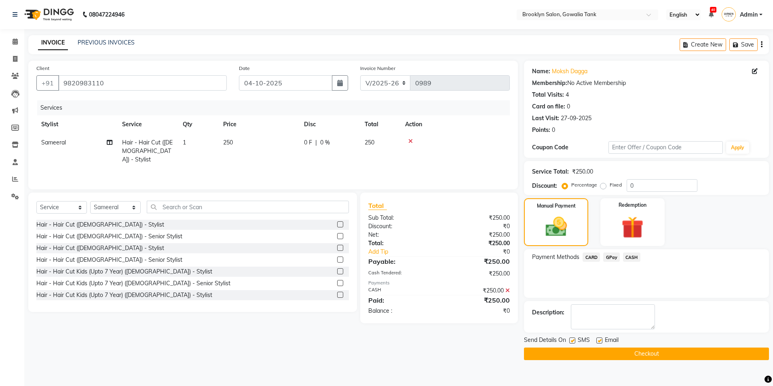
click at [642, 352] on button "Checkout" at bounding box center [646, 353] width 245 height 13
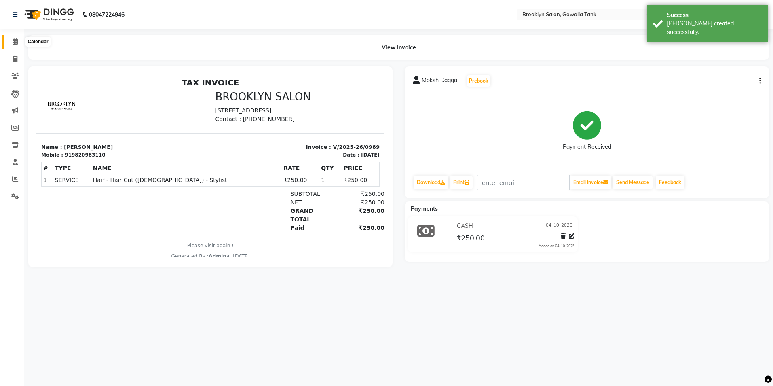
click at [15, 40] on icon at bounding box center [15, 41] width 5 height 6
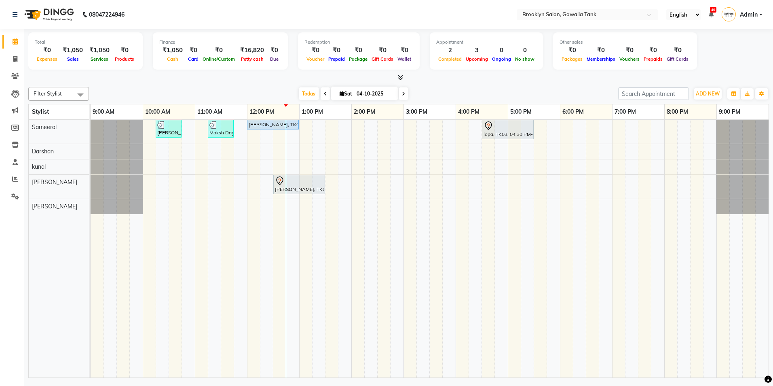
click at [339, 94] on icon at bounding box center [341, 93] width 4 height 5
select select "10"
select select "2025"
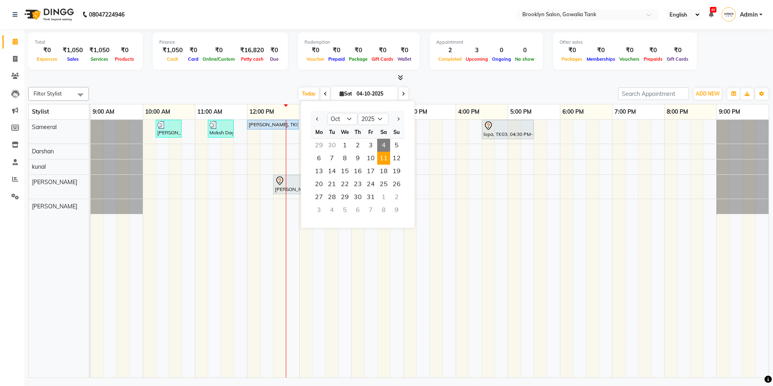
click at [385, 158] on span "11" at bounding box center [383, 158] width 13 height 13
type input "[DATE]"
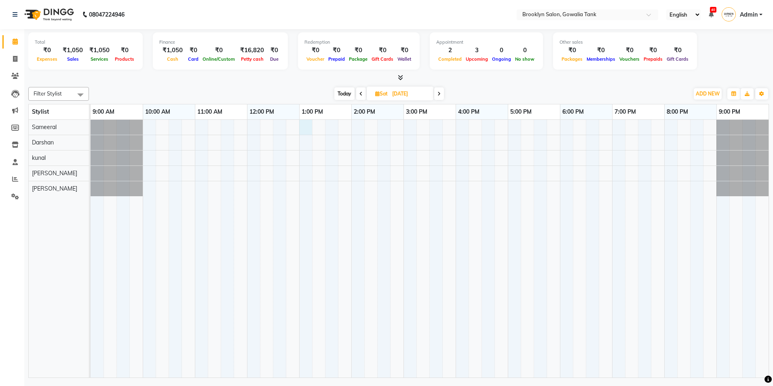
click at [308, 128] on div at bounding box center [430, 248] width 678 height 257
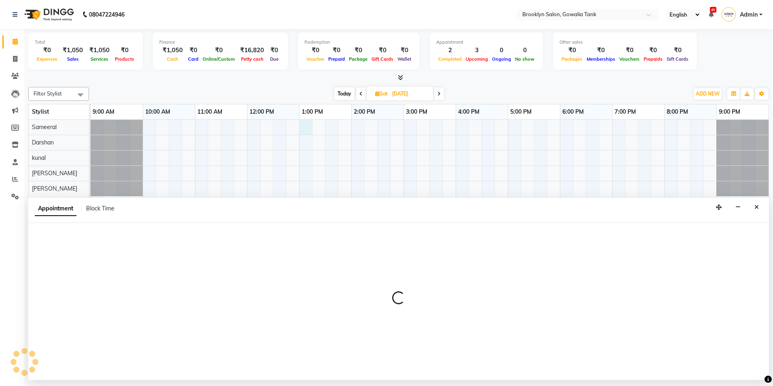
select select "3855"
select select "780"
select select "tentative"
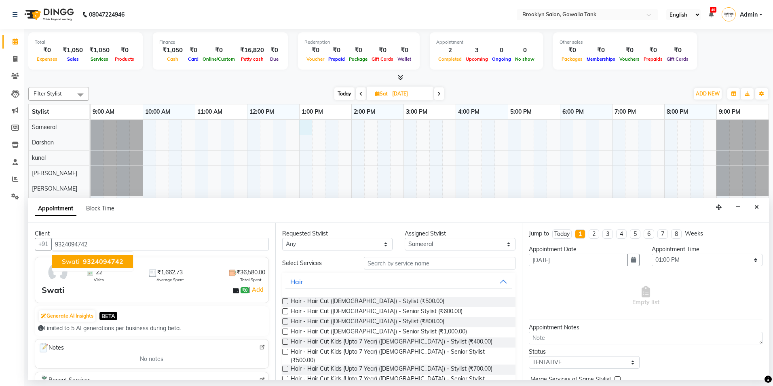
click at [116, 262] on span "9324094742" at bounding box center [103, 261] width 40 height 8
type input "9324094742"
click at [392, 265] on input "text" at bounding box center [440, 263] width 152 height 13
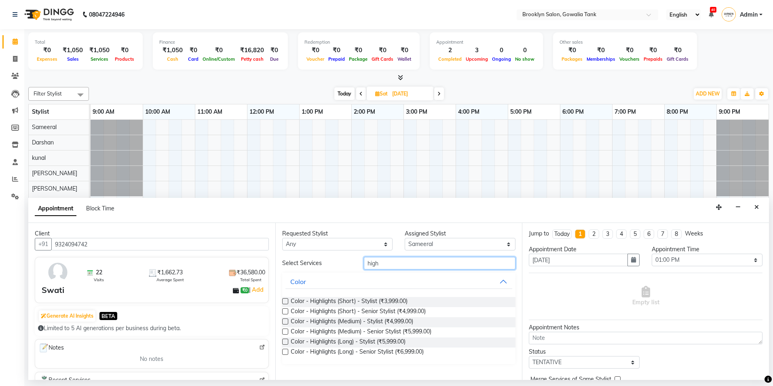
type input "high"
click at [286, 331] on label at bounding box center [285, 331] width 6 height 6
click at [286, 331] on input "checkbox" at bounding box center [284, 331] width 5 height 5
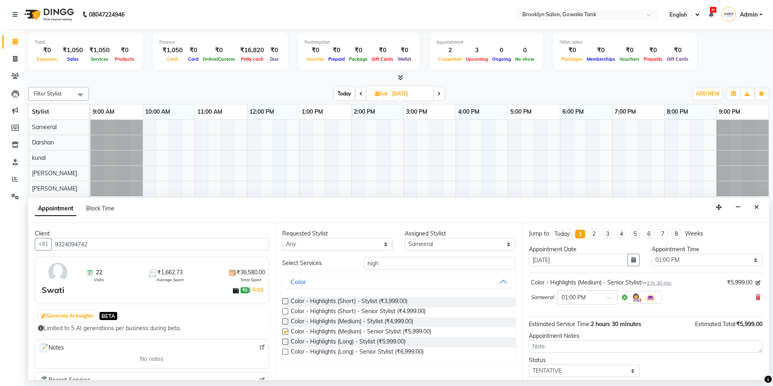
checkbox input "false"
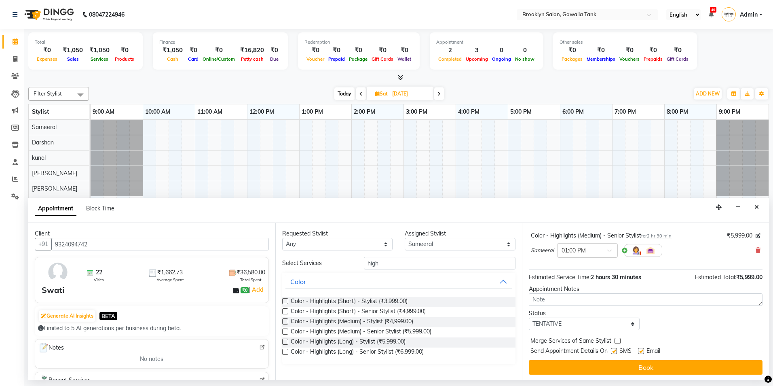
scroll to position [48, 0]
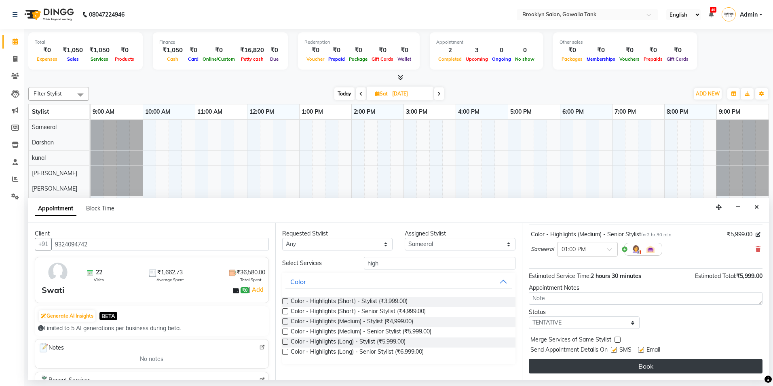
click at [659, 364] on button "Book" at bounding box center [646, 365] width 234 height 15
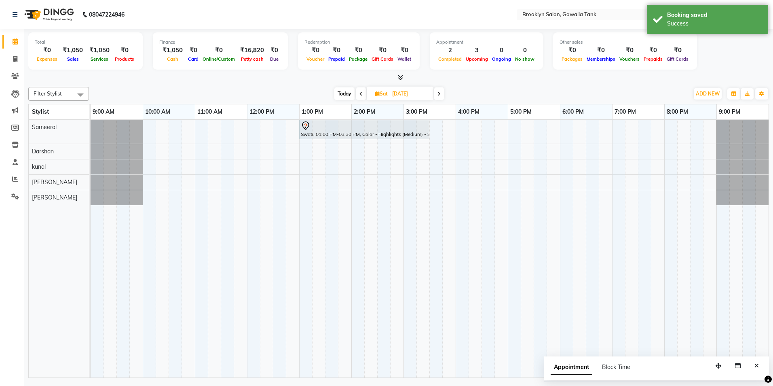
click at [339, 90] on span "Today" at bounding box center [344, 93] width 20 height 13
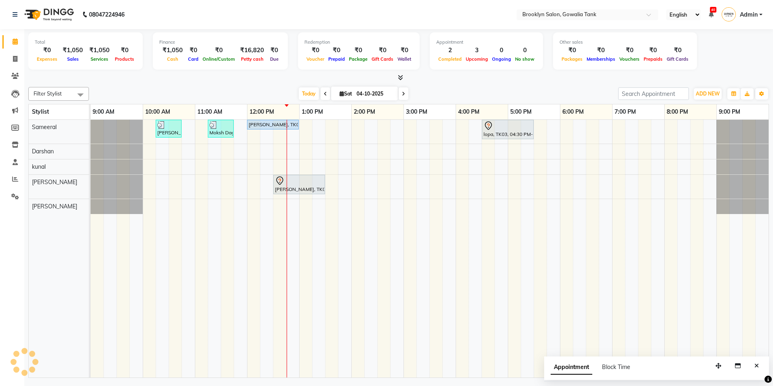
click at [324, 92] on icon at bounding box center [325, 93] width 3 height 5
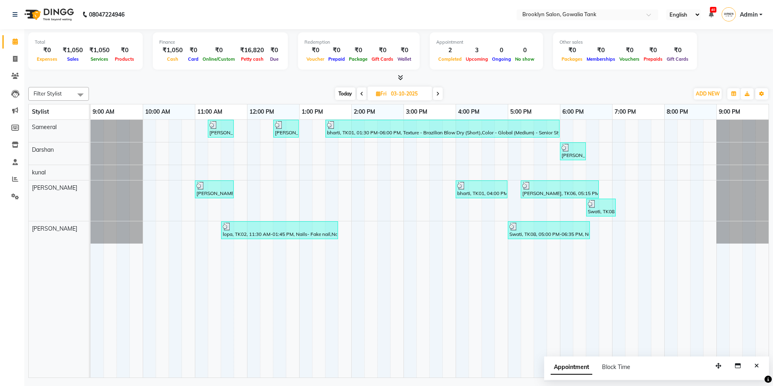
click at [442, 96] on span at bounding box center [438, 93] width 10 height 13
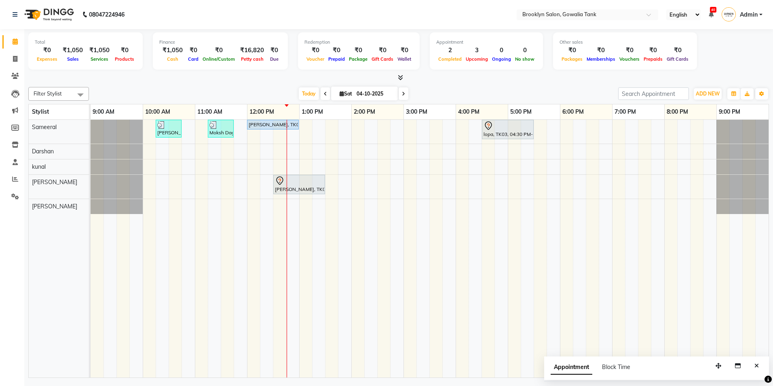
click at [400, 93] on span at bounding box center [403, 93] width 10 height 13
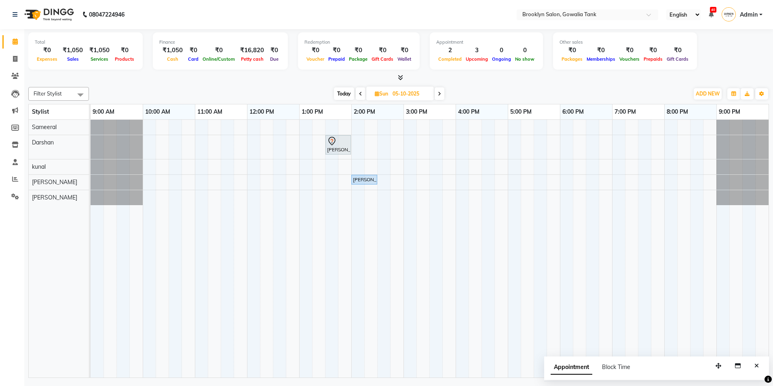
click at [338, 91] on span "Today" at bounding box center [344, 93] width 20 height 13
type input "04-10-2025"
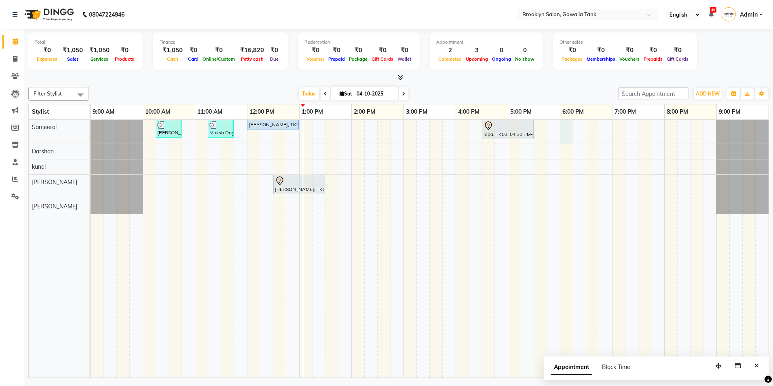
click at [564, 127] on div "[PERSON_NAME], TK02, 10:15 AM-10:45 AM, Styling - Blow Dry - Stylist Moksh Dagg…" at bounding box center [430, 248] width 678 height 257
select select "3855"
select select "tentative"
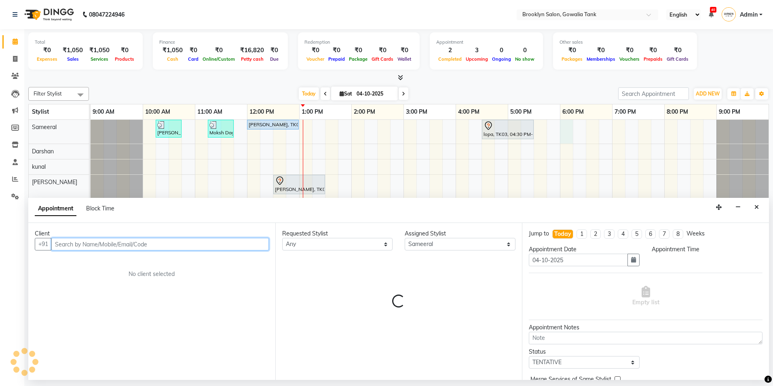
select select "1080"
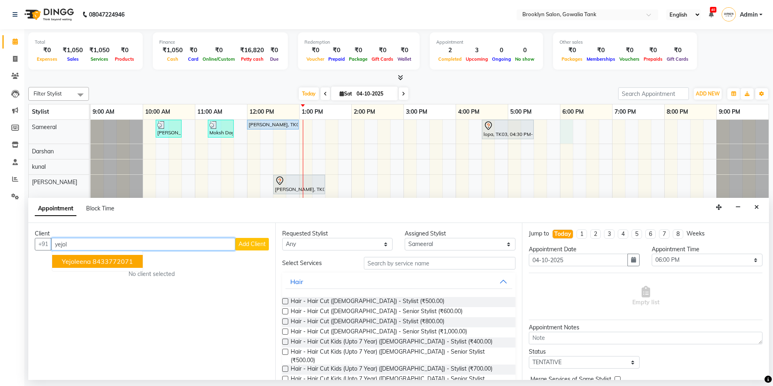
click at [112, 260] on ngb-highlight "8433772071" at bounding box center [113, 261] width 40 height 8
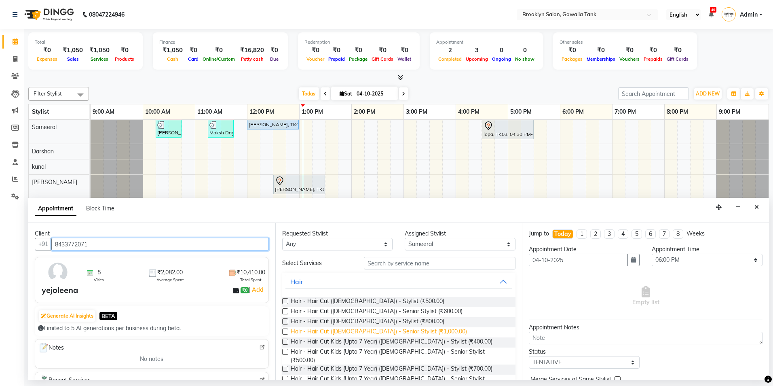
type input "8433772071"
click at [381, 327] on span "Hair - Hair Cut ([DEMOGRAPHIC_DATA]) - Senior Stylist (₹1,000.00)" at bounding box center [379, 332] width 176 height 10
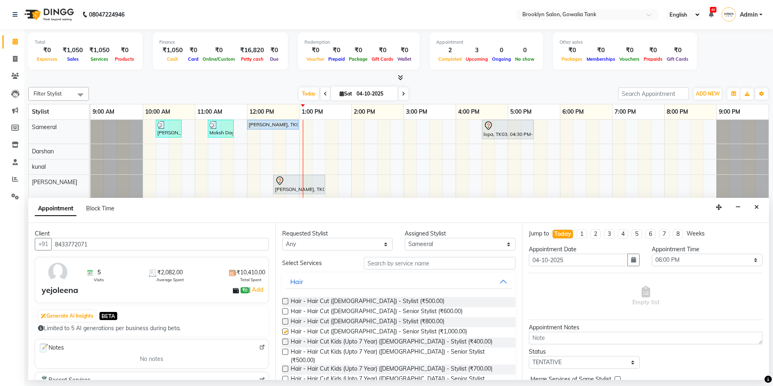
checkbox input "false"
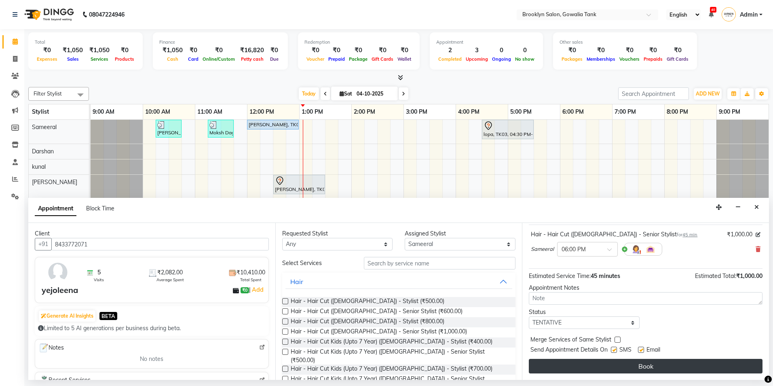
click at [640, 364] on button "Book" at bounding box center [646, 365] width 234 height 15
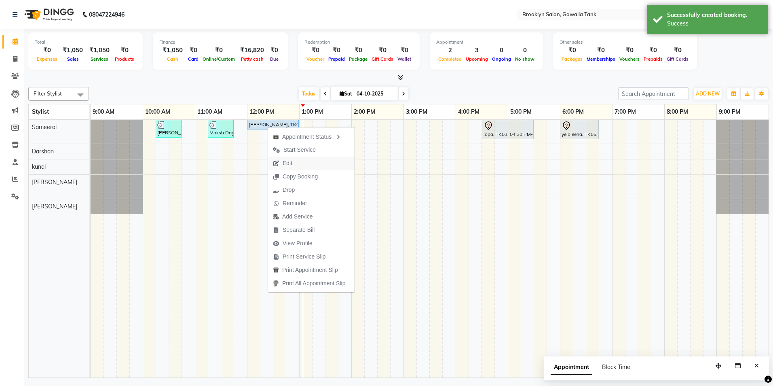
click at [295, 162] on span "Edit" at bounding box center [282, 162] width 29 height 13
select select "tentative"
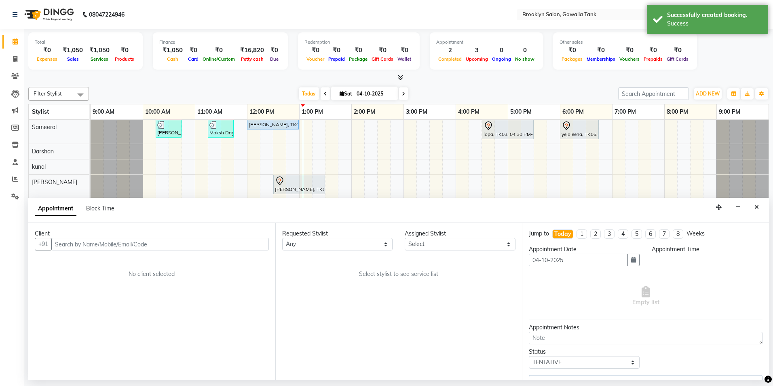
select select "24048"
select select "720"
select select "562"
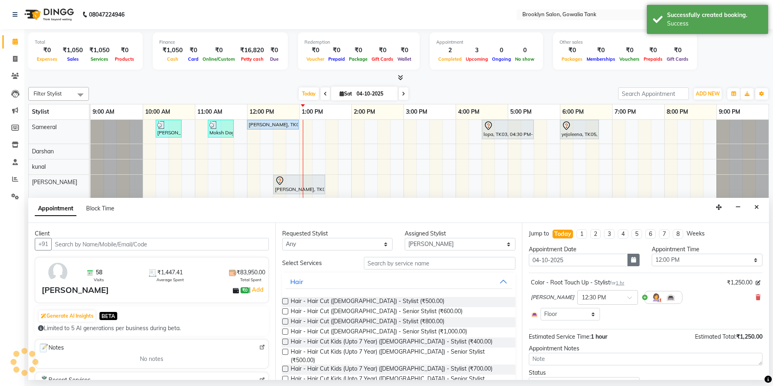
select select "562"
click at [631, 258] on icon "button" at bounding box center [633, 260] width 5 height 6
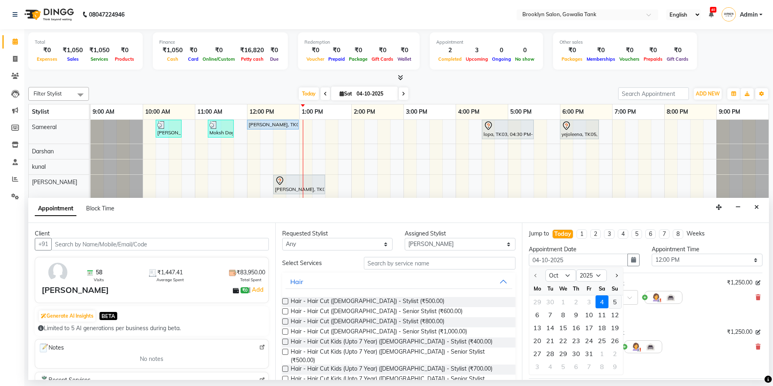
click at [617, 300] on div "5" at bounding box center [614, 301] width 13 height 13
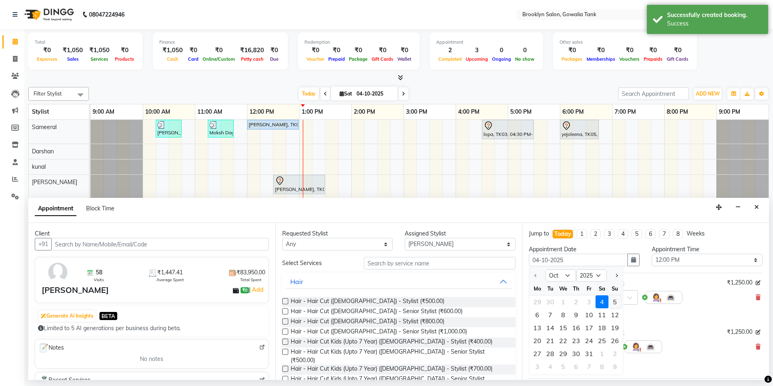
type input "05-10-2025"
select select "720"
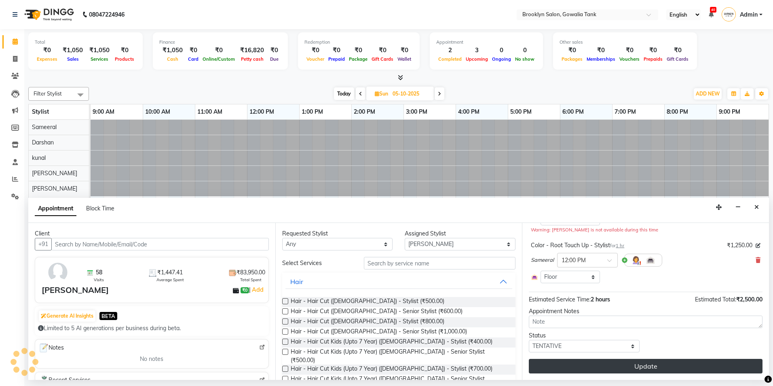
click at [646, 366] on button "Update" at bounding box center [646, 365] width 234 height 15
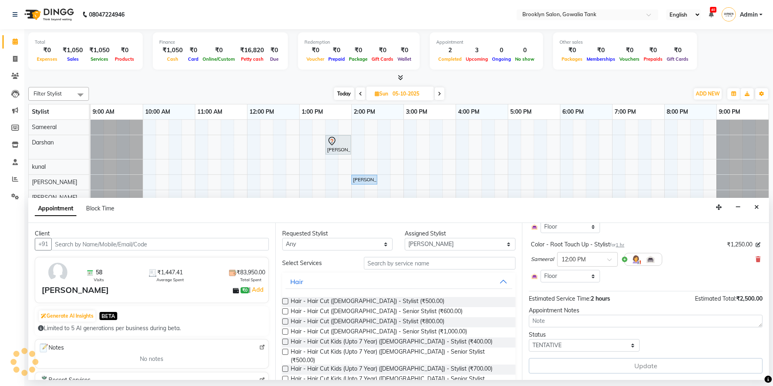
scroll to position [87, 0]
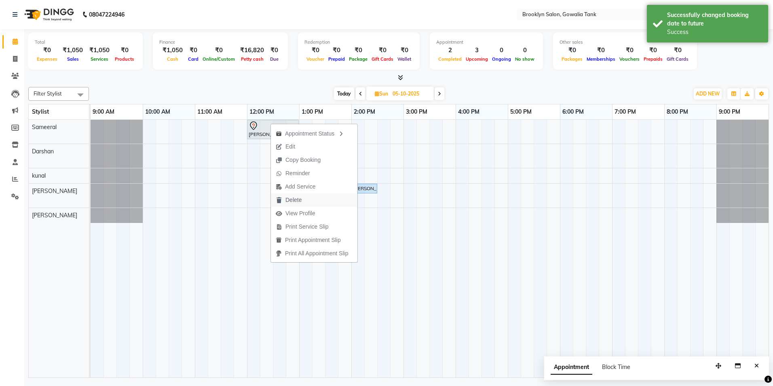
click at [289, 202] on span "Delete" at bounding box center [293, 200] width 16 height 8
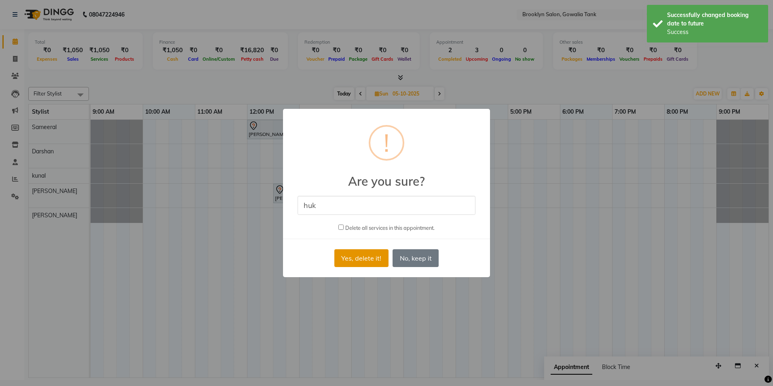
type input "huk"
click at [373, 255] on button "Yes, delete it!" at bounding box center [361, 258] width 54 height 18
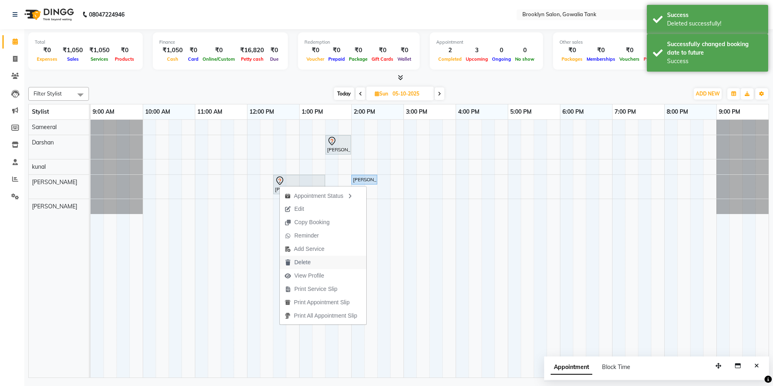
click at [302, 258] on span "Delete" at bounding box center [302, 262] width 16 height 8
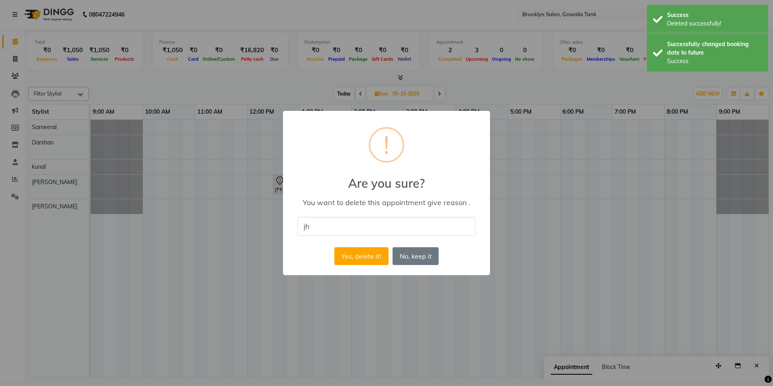
type input "jhhv"
click at [362, 253] on button "Yes, delete it!" at bounding box center [361, 256] width 54 height 18
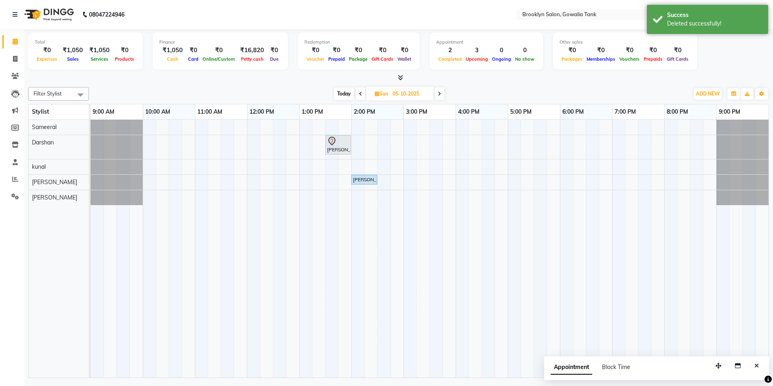
click at [335, 93] on span "Today" at bounding box center [344, 93] width 20 height 13
type input "04-10-2025"
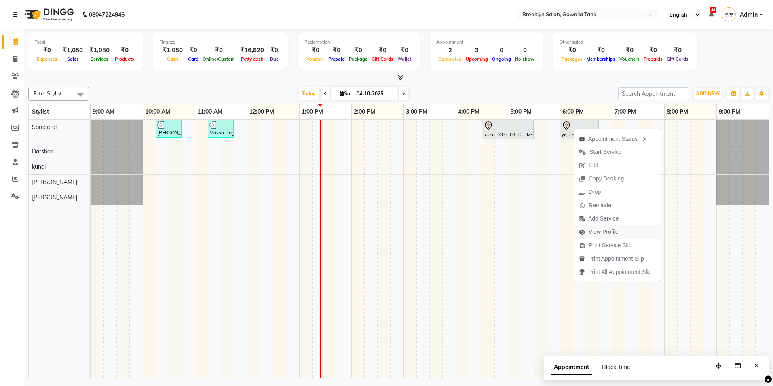
click at [611, 233] on span "View Profile" at bounding box center [603, 232] width 30 height 8
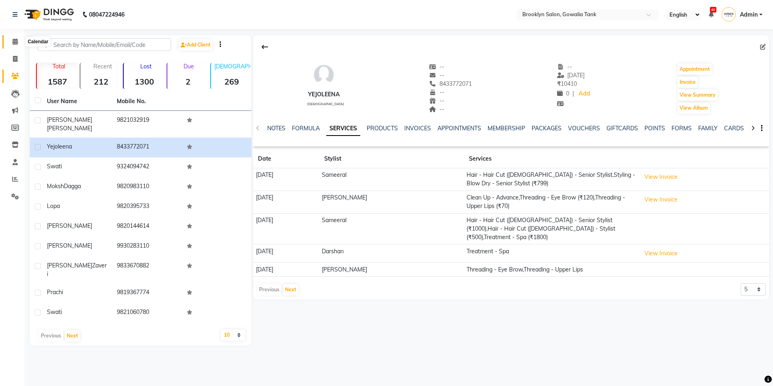
click at [15, 44] on span at bounding box center [15, 41] width 14 height 9
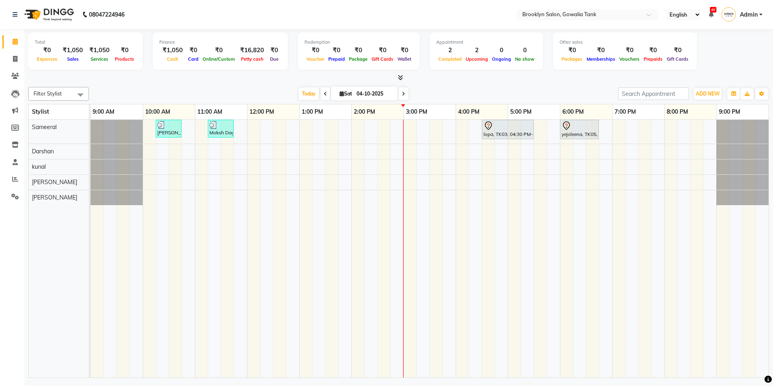
click at [712, 14] on icon at bounding box center [710, 15] width 5 height 6
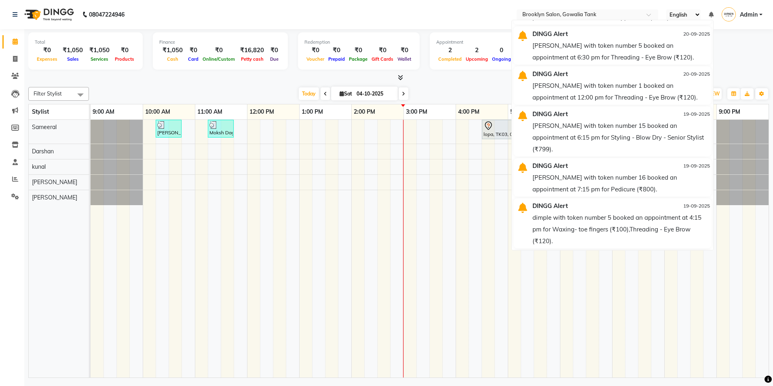
scroll to position [635, 0]
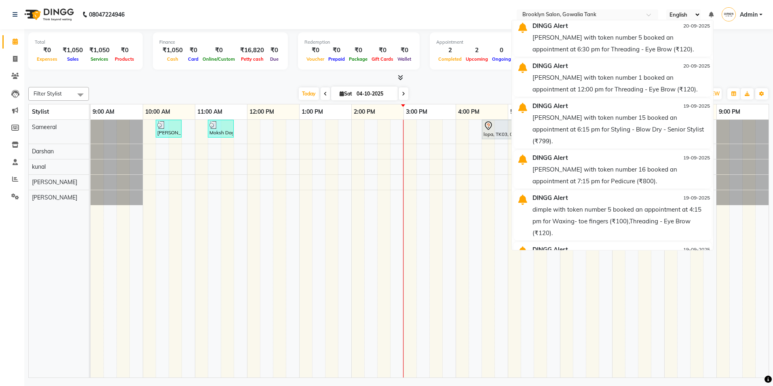
click at [722, 54] on div "Total ₹0 Expenses ₹1,050 Sales ₹1,050 Services ₹0 Products Finance ₹1,050 Cash …" at bounding box center [398, 52] width 740 height 40
